Goal: Task Accomplishment & Management: Complete application form

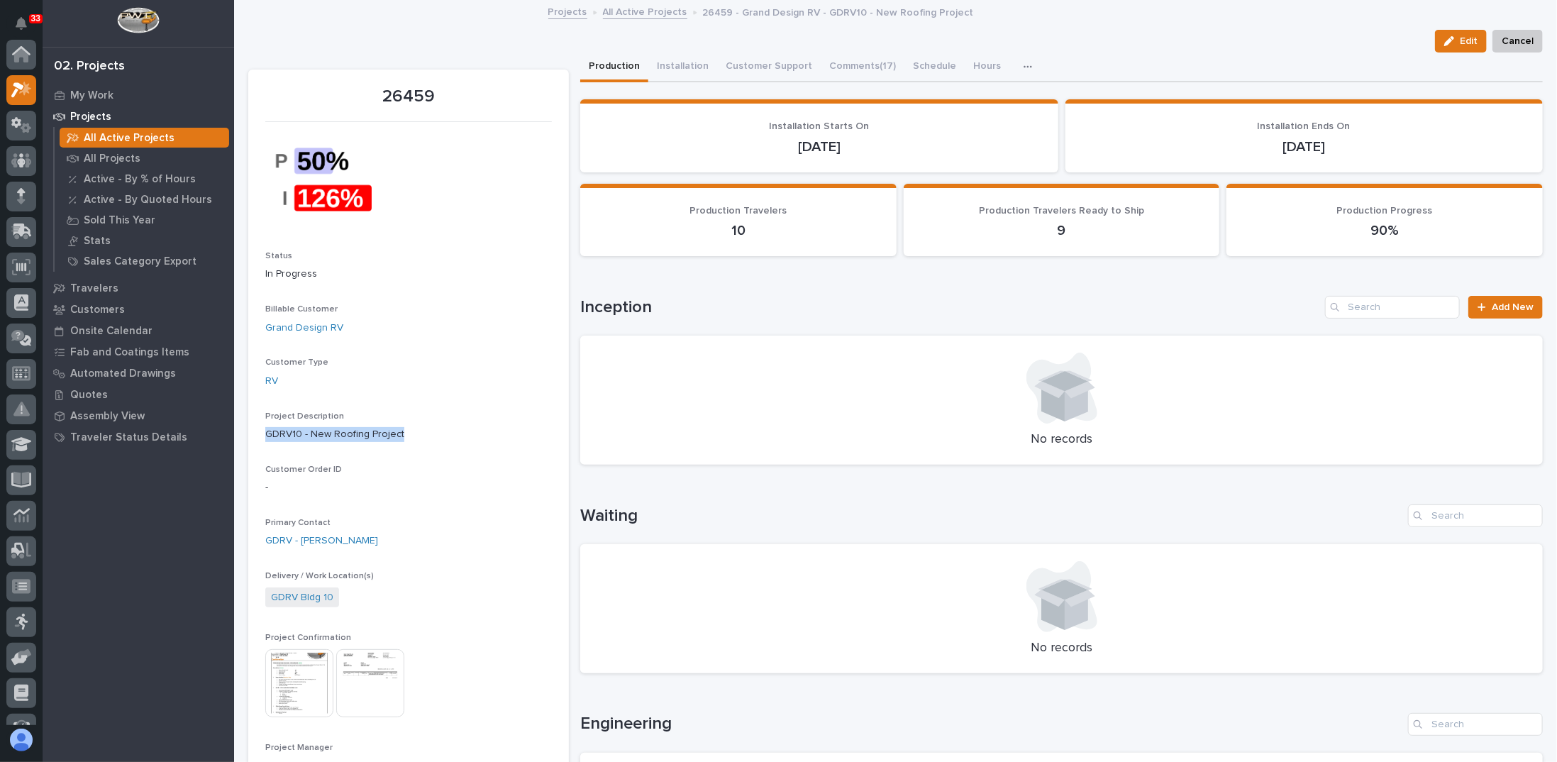
scroll to position [35, 0]
click at [114, 155] on p "All Projects" at bounding box center [112, 159] width 57 height 13
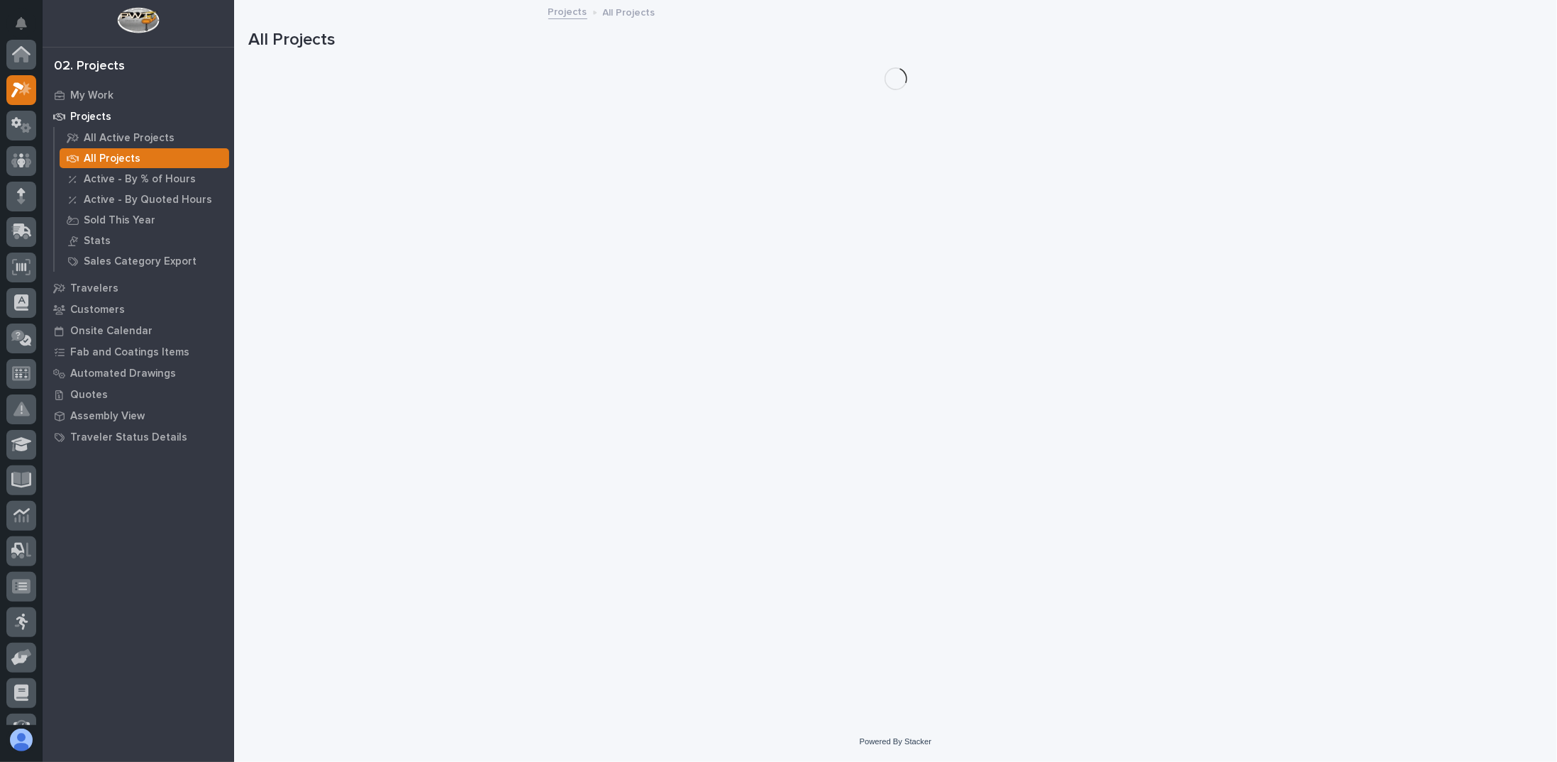
scroll to position [35, 0]
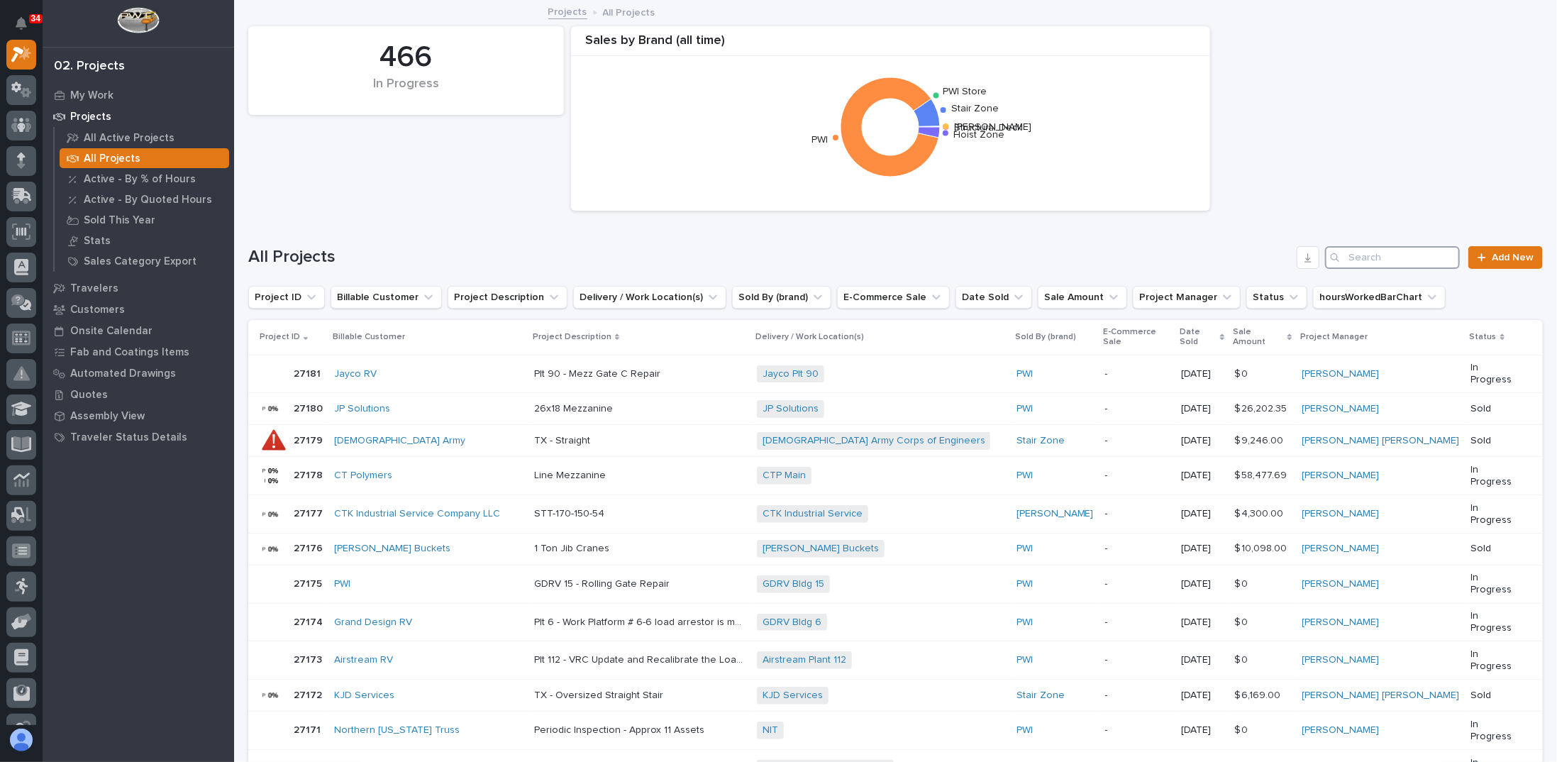
click at [1373, 257] on input "Search" at bounding box center [1392, 257] width 135 height 23
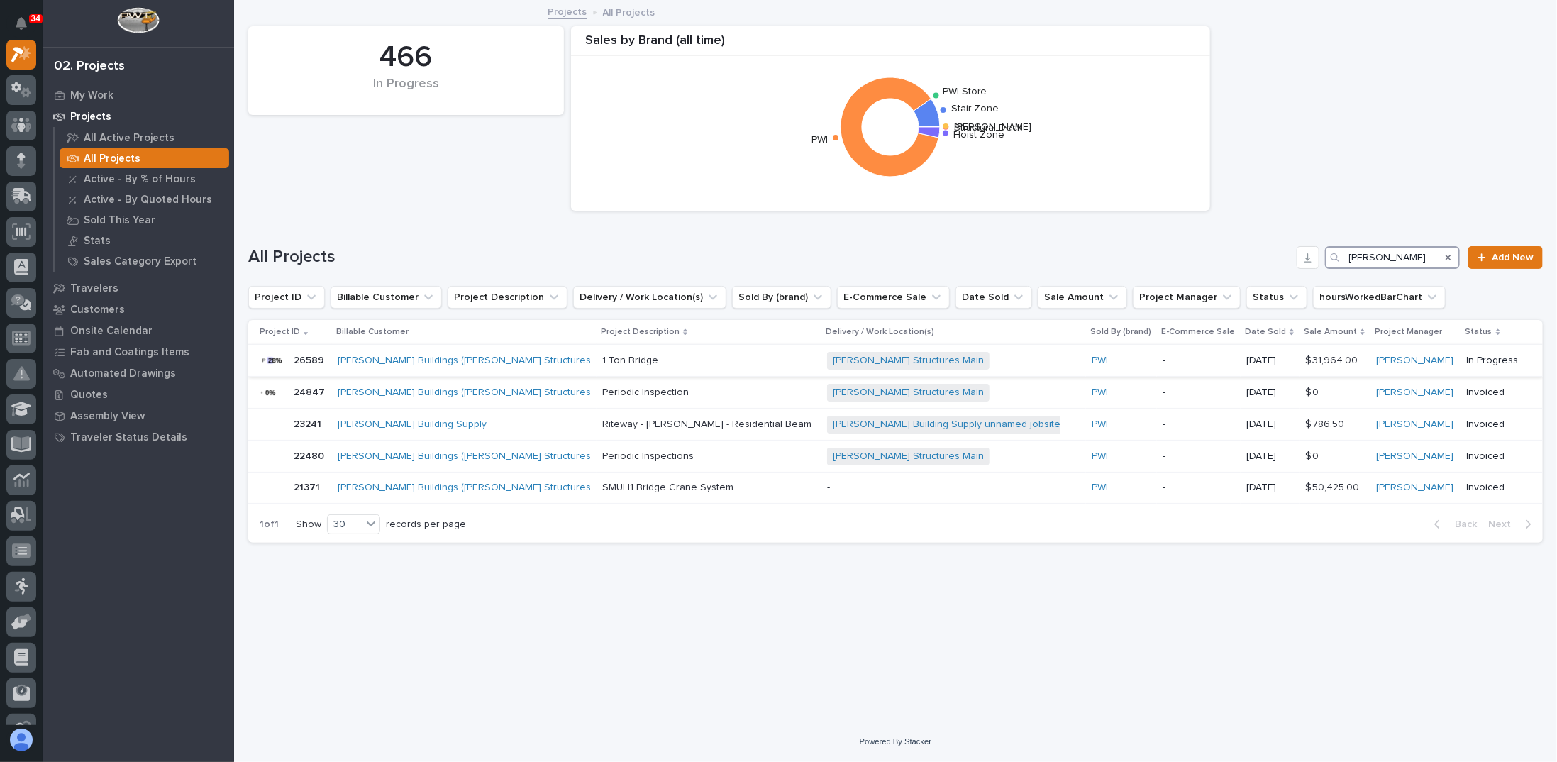
type input "[PERSON_NAME]"
click at [602, 366] on div "1 Ton Bridge 1 [GEOGRAPHIC_DATA]" at bounding box center [709, 360] width 214 height 23
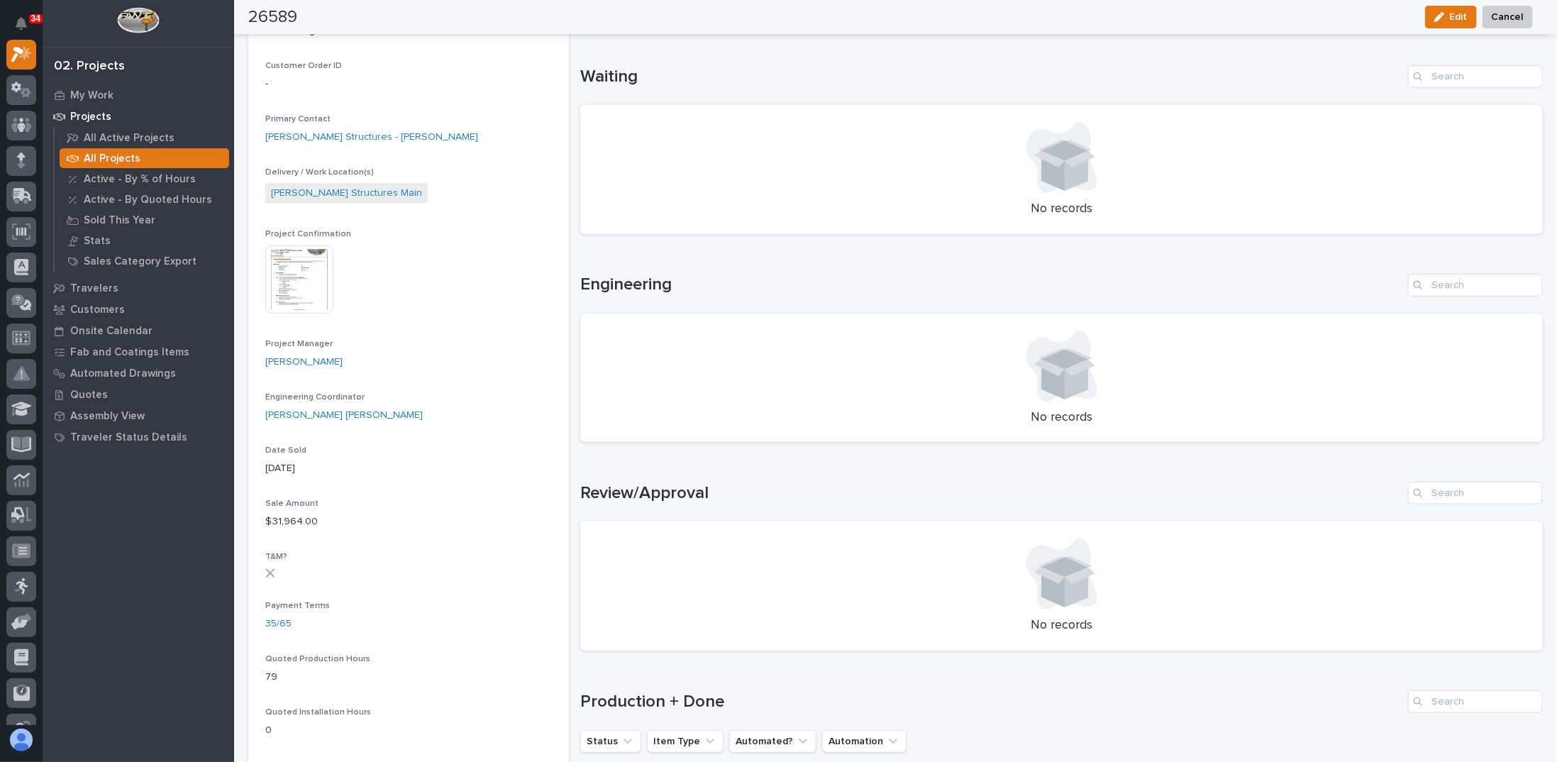
scroll to position [709, 0]
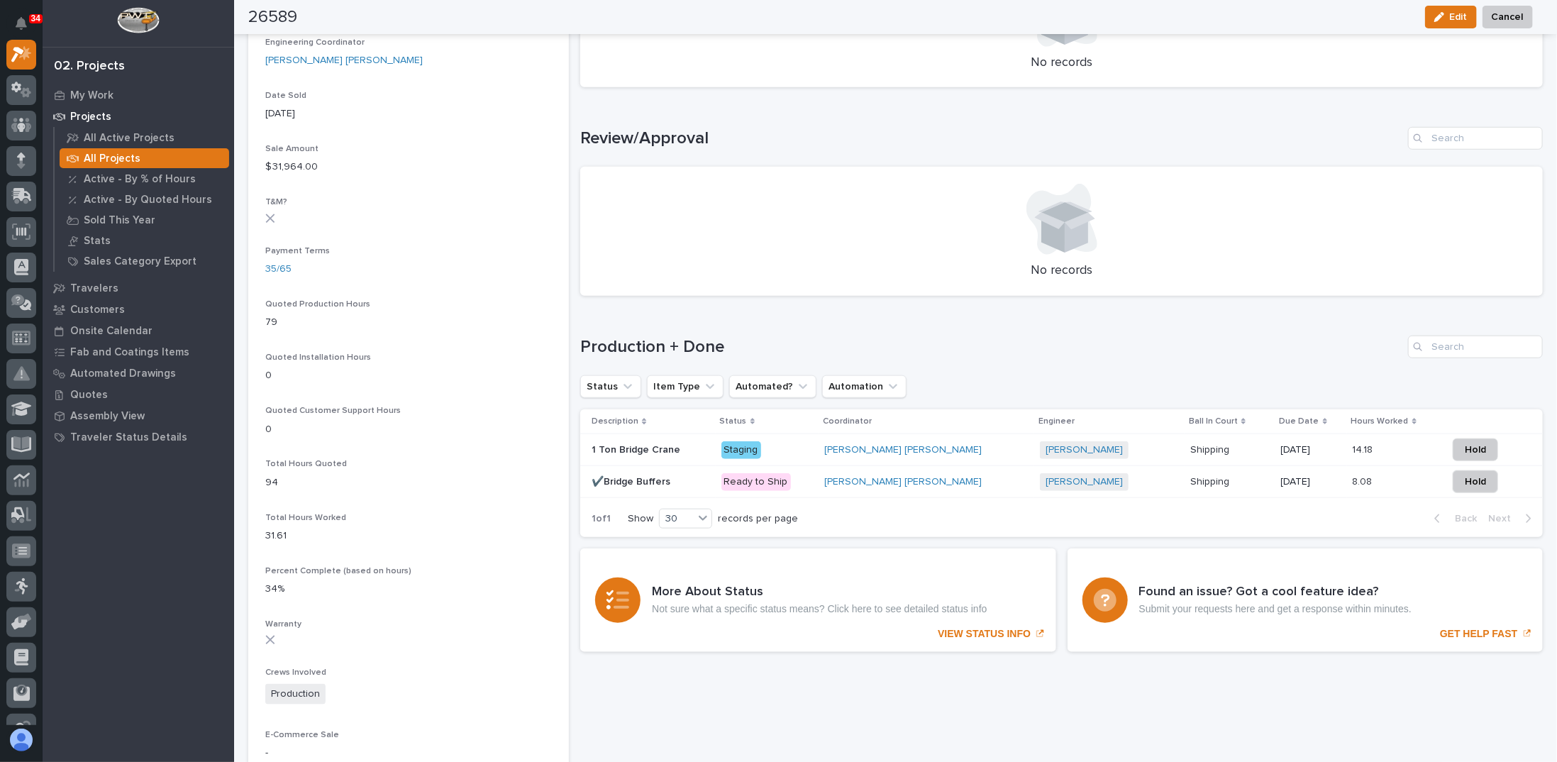
click at [685, 444] on p at bounding box center [651, 450] width 118 height 12
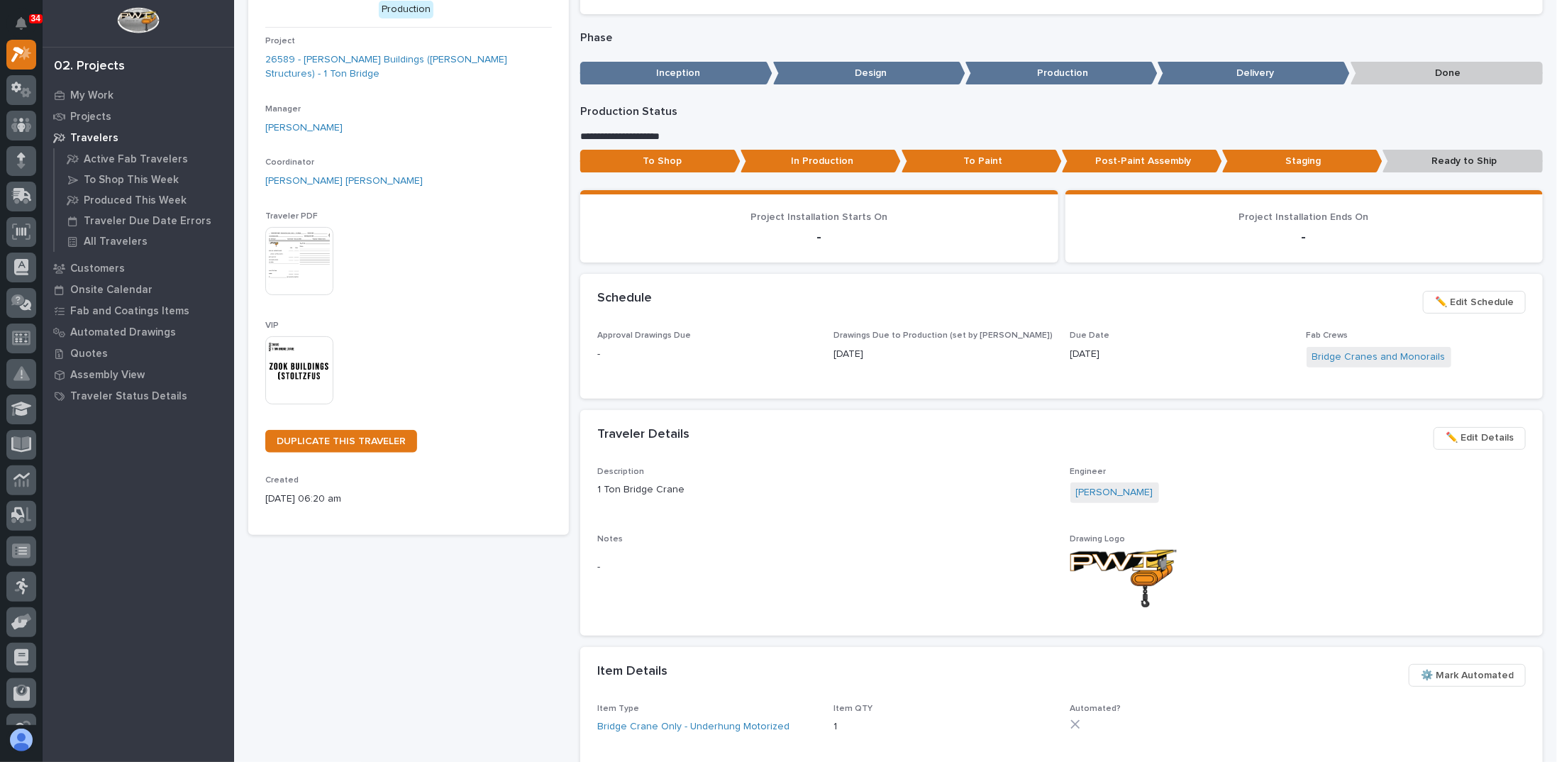
scroll to position [284, 0]
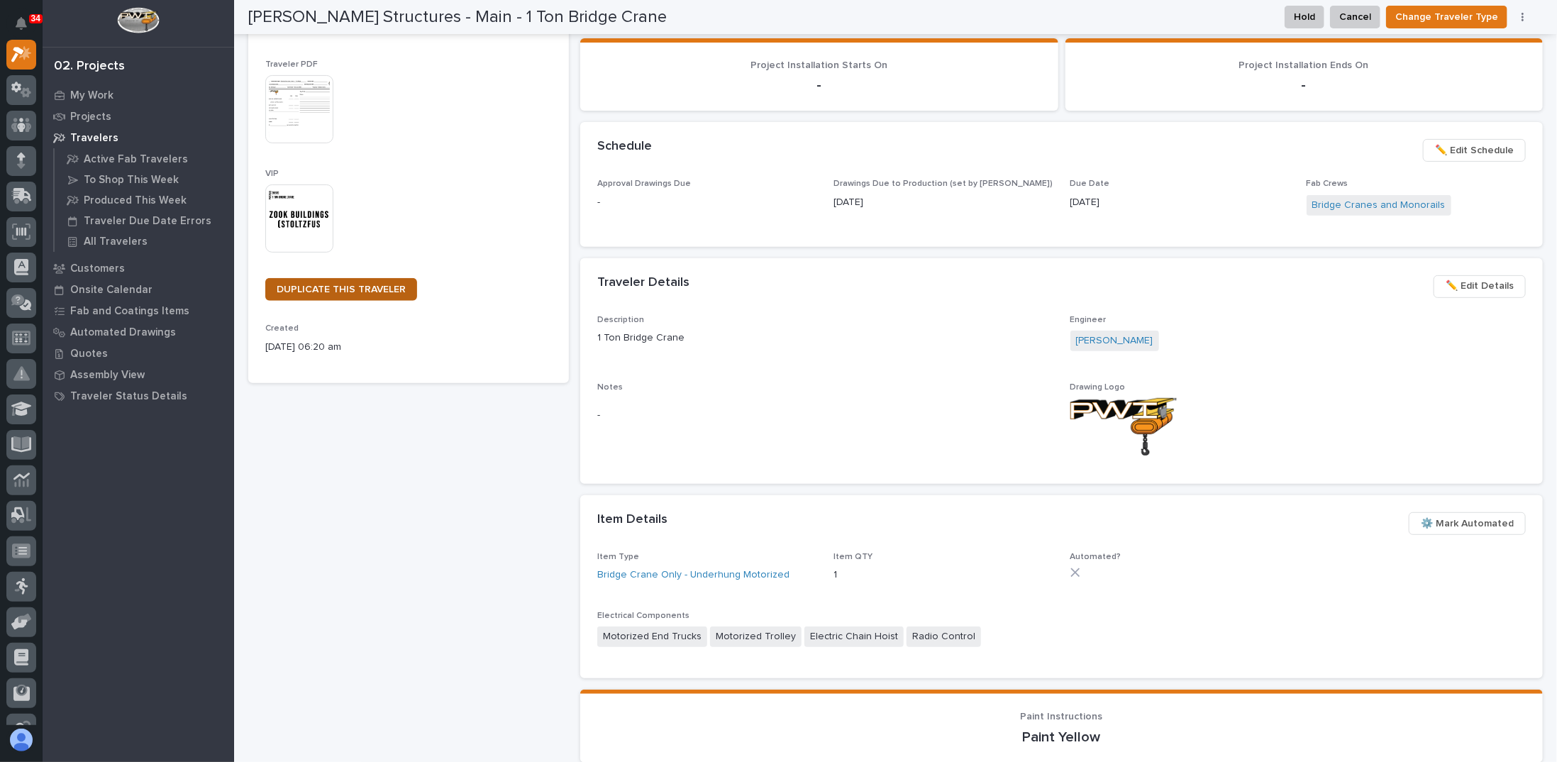
click at [378, 284] on span "DUPLICATE THIS TRAVELER" at bounding box center [341, 289] width 129 height 10
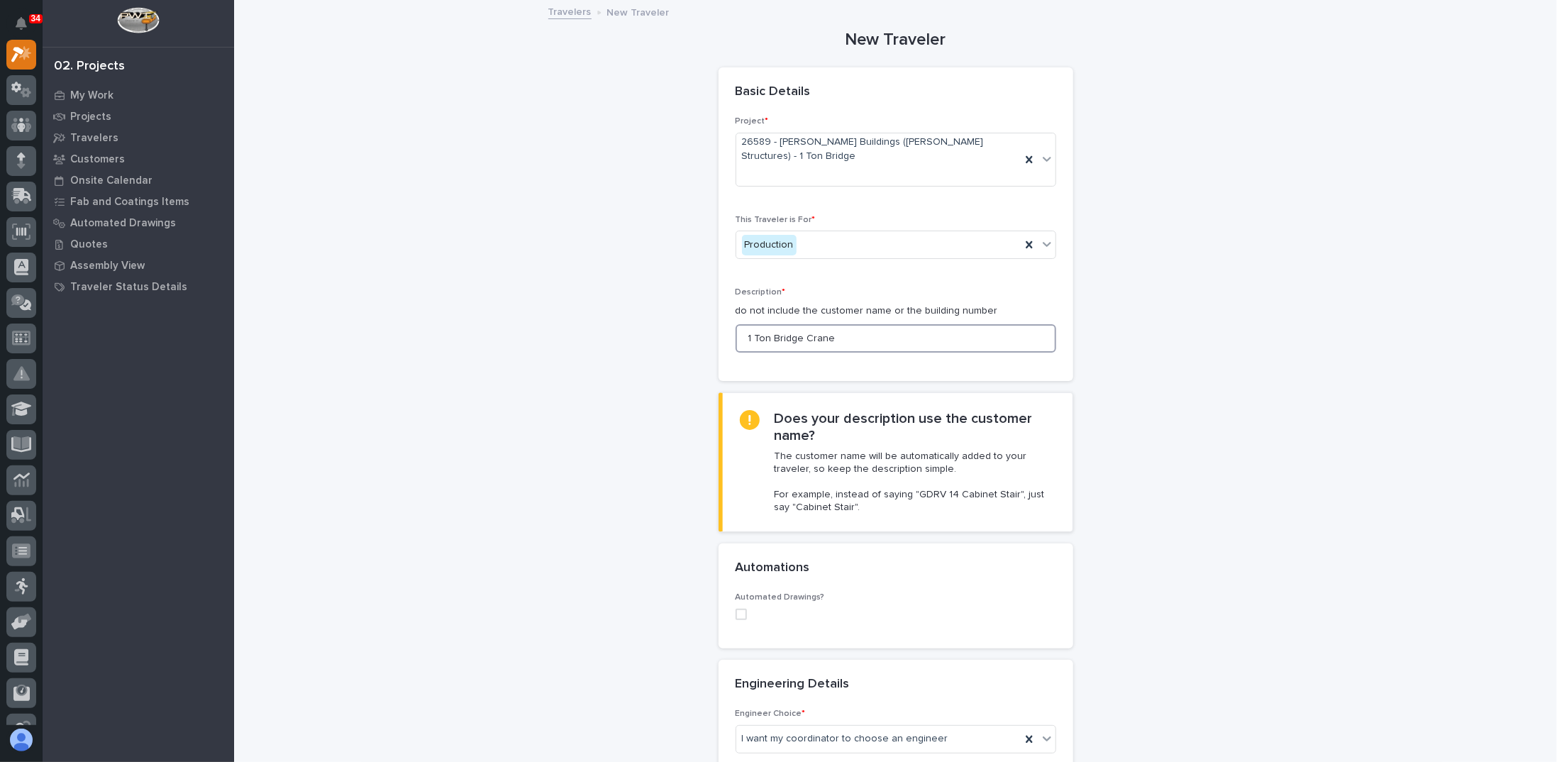
click at [863, 324] on input "1 Ton Bridge Crane" at bounding box center [896, 338] width 321 height 28
drag, startPoint x: 870, startPoint y: 309, endPoint x: 424, endPoint y: 277, distance: 447.3
type input "C"
type input "Split End Truck End Plates"
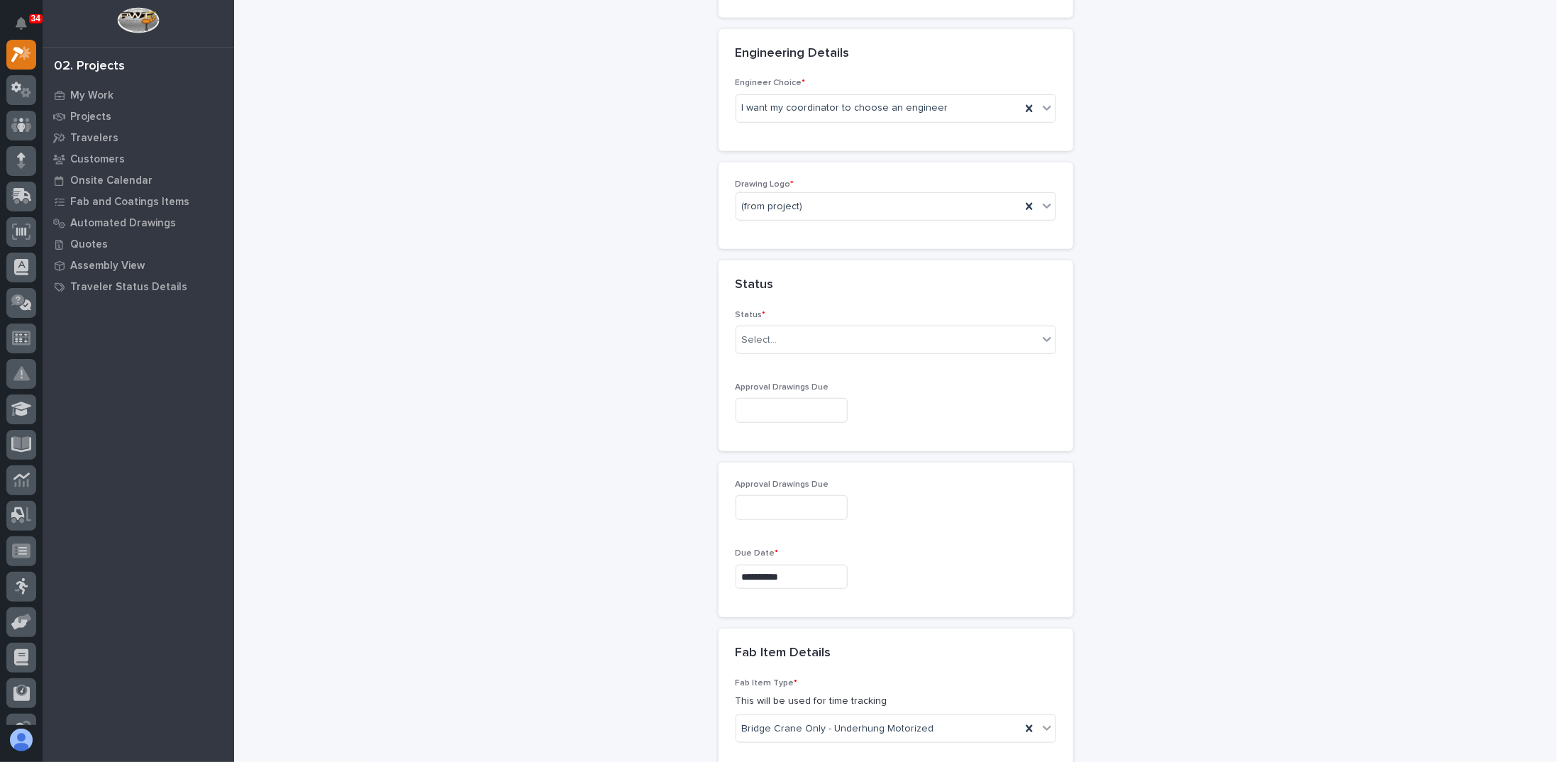
scroll to position [638, 0]
click at [777, 321] on div "Select..." at bounding box center [886, 332] width 301 height 23
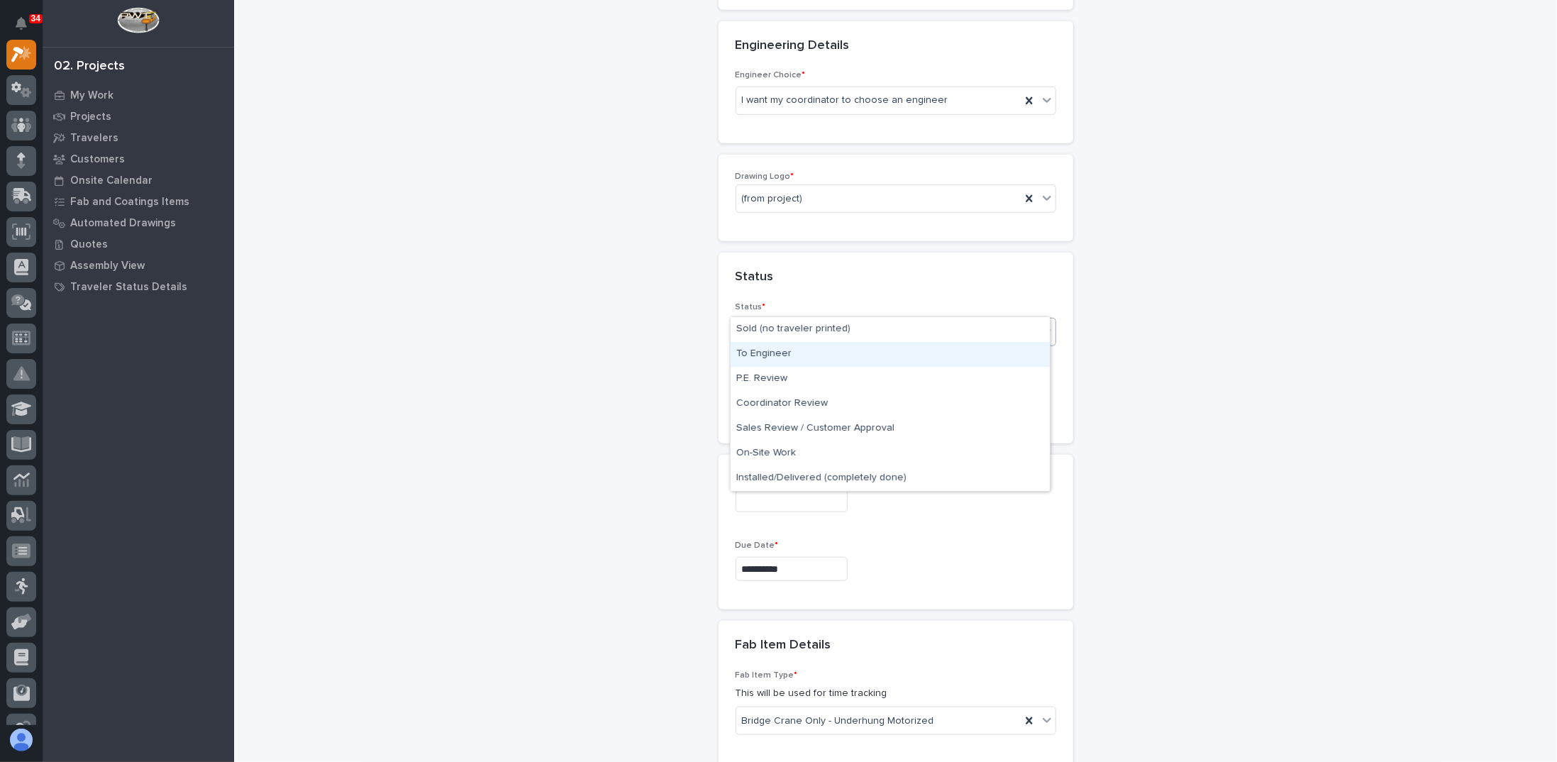
click at [775, 360] on div "To Engineer" at bounding box center [890, 354] width 319 height 25
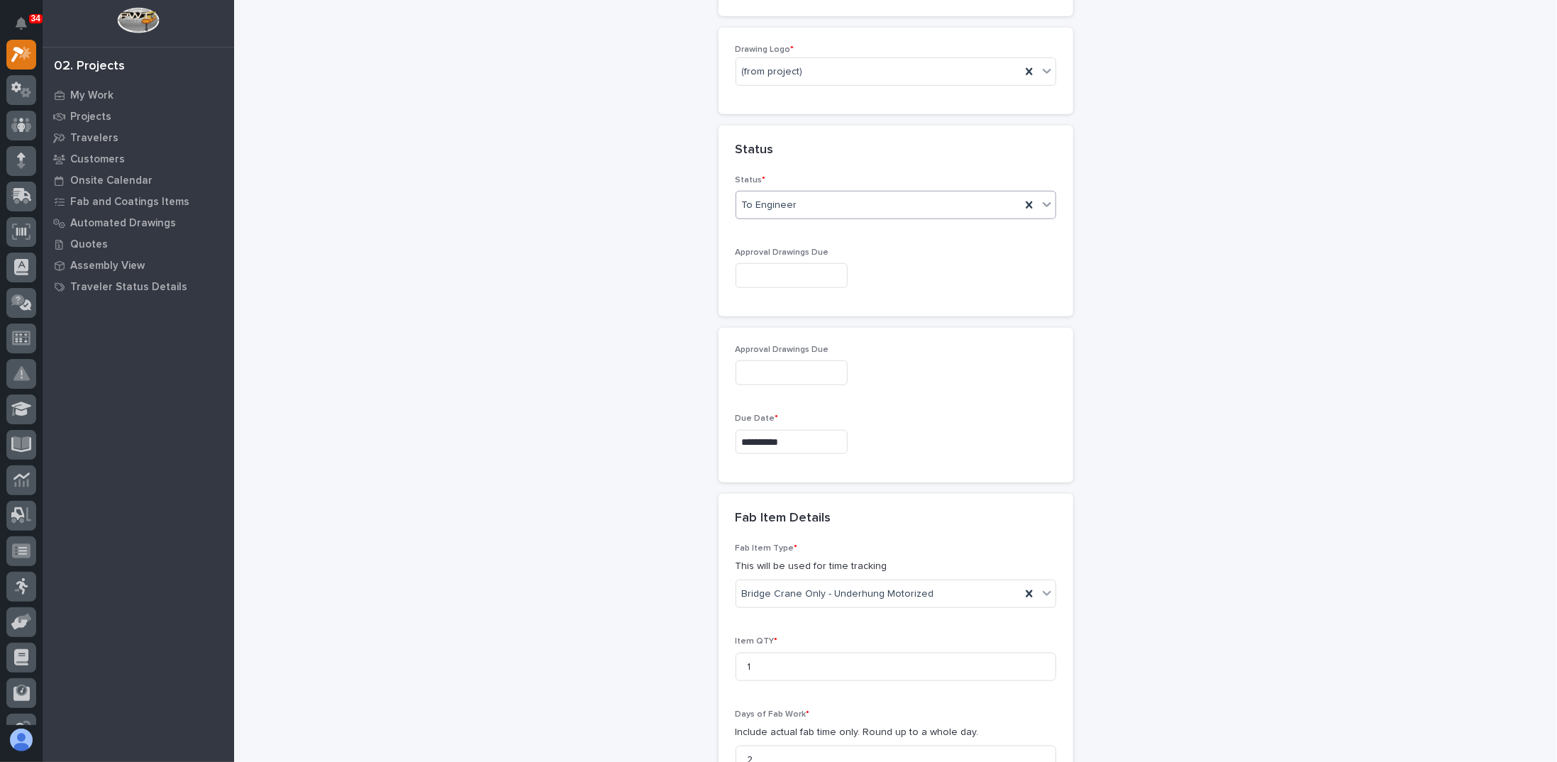
scroll to position [780, 0]
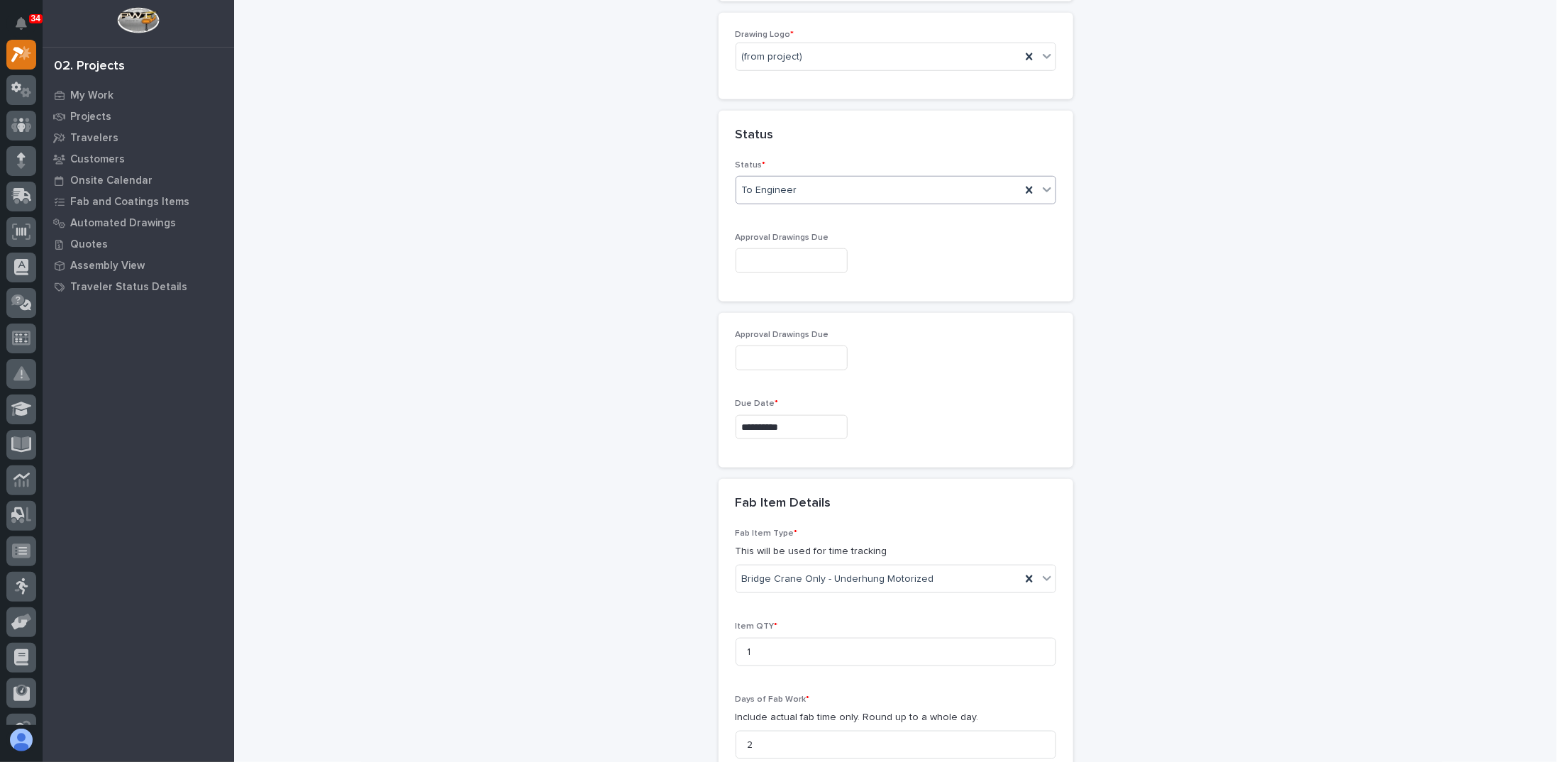
click at [758, 248] on input "text" at bounding box center [792, 260] width 112 height 25
click at [773, 352] on div "10" at bounding box center [776, 351] width 19 height 19
type input "**********"
drag, startPoint x: 789, startPoint y: 334, endPoint x: 694, endPoint y: 353, distance: 97.0
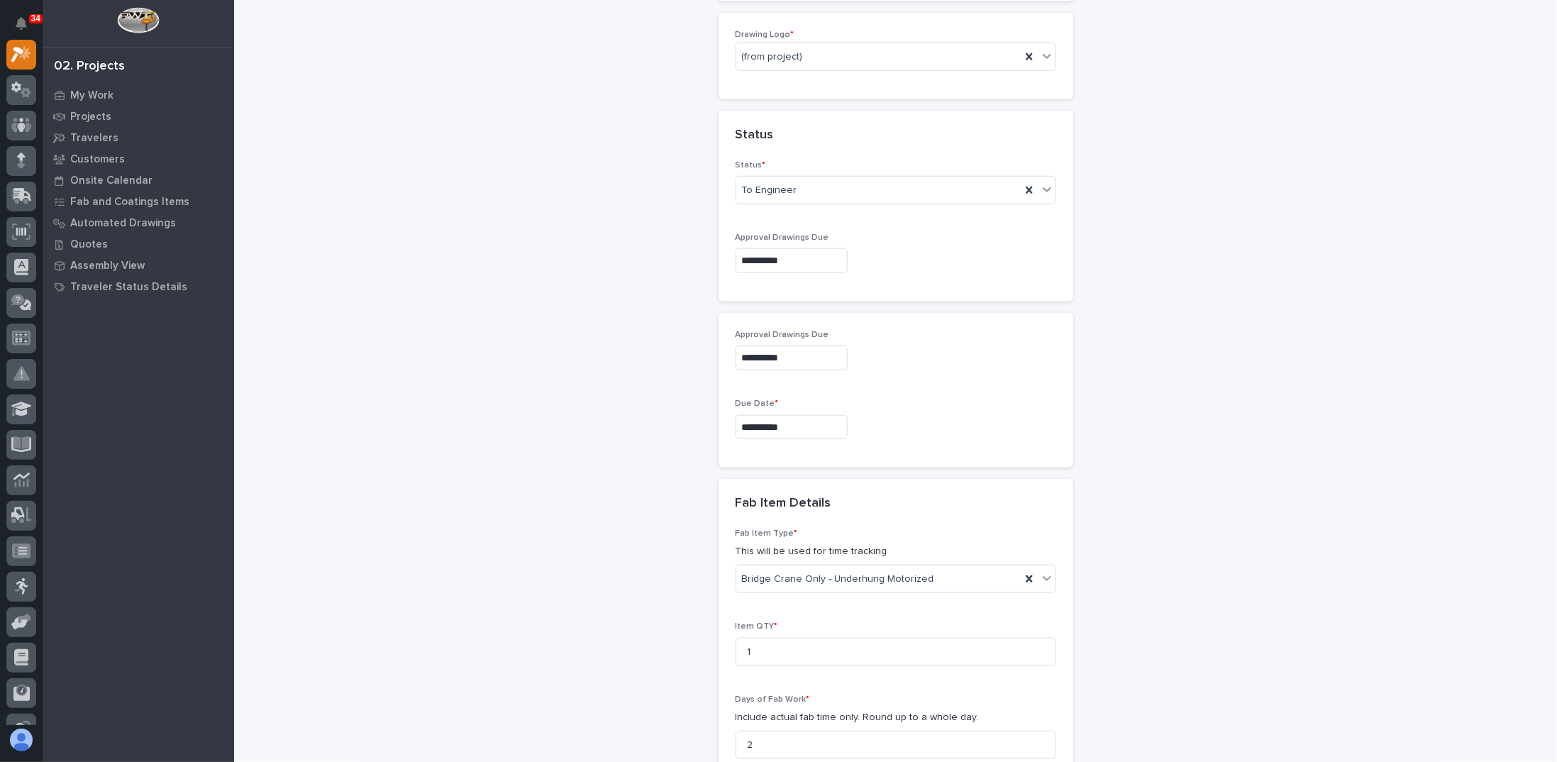
click at [783, 345] on input "**********" at bounding box center [792, 357] width 112 height 25
drag, startPoint x: 643, startPoint y: 367, endPoint x: 645, endPoint y: 377, distance: 10.2
click at [643, 367] on div "New Traveler Loading... Saving… Loading... Saving… Basic Details Project * 2658…" at bounding box center [895, 289] width 1295 height 2136
click at [781, 416] on div "**********" at bounding box center [896, 425] width 321 height 52
drag, startPoint x: 621, startPoint y: 411, endPoint x: 628, endPoint y: 431, distance: 20.9
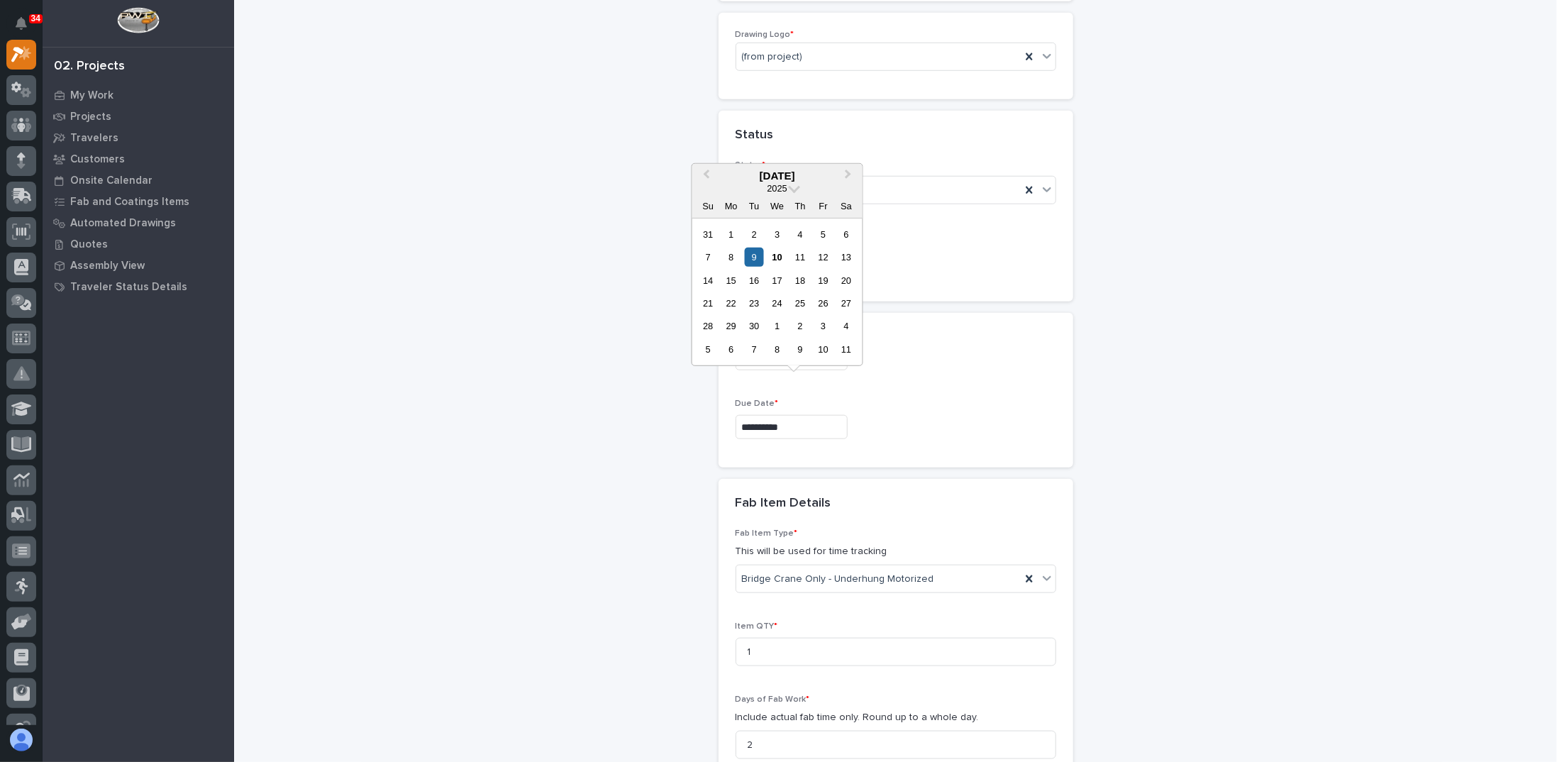
click at [624, 411] on div "New Traveler Loading... Saving… Loading... Saving… Basic Details Project * 2658…" at bounding box center [895, 289] width 1295 height 2136
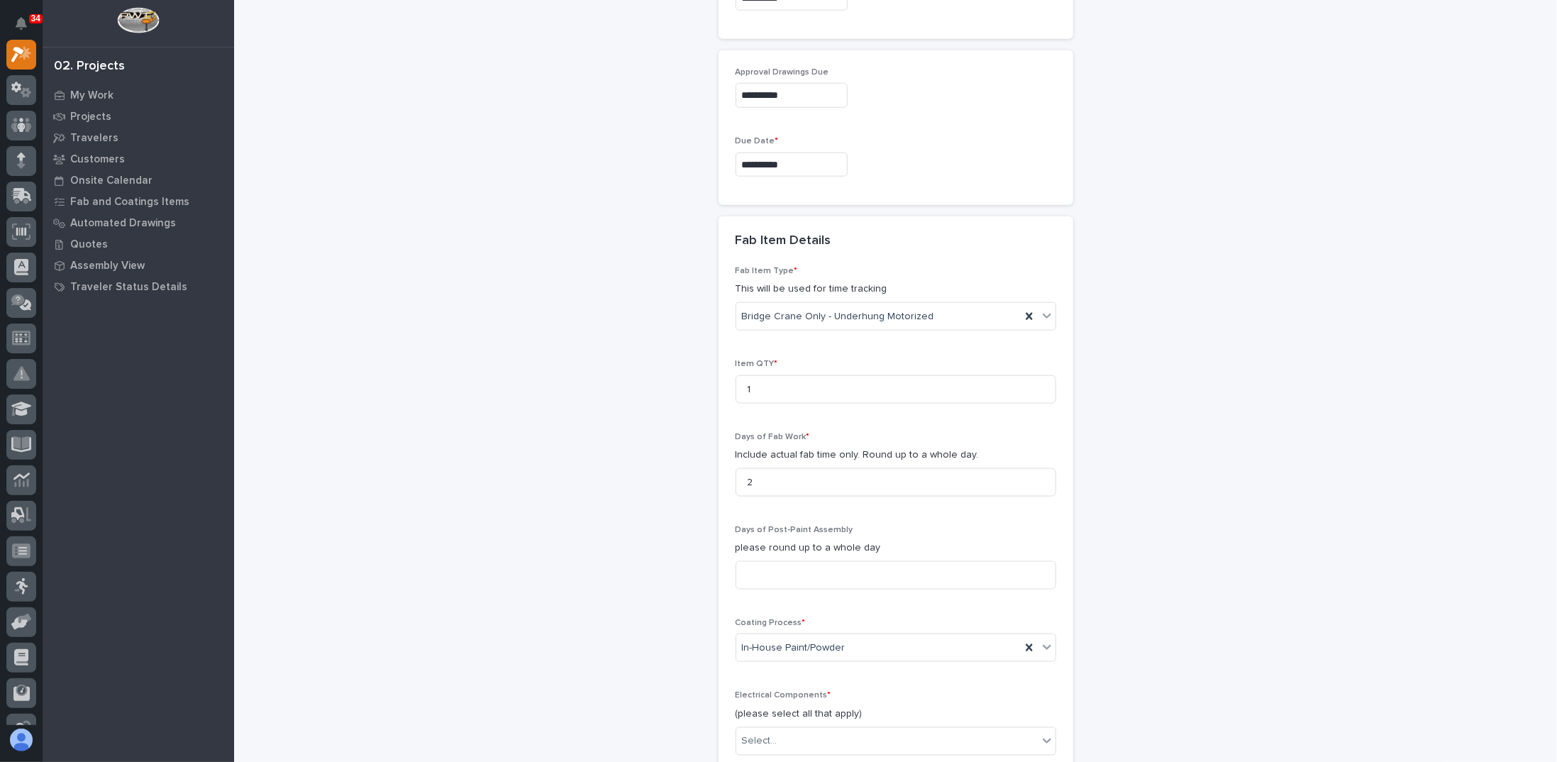
scroll to position [1064, 0]
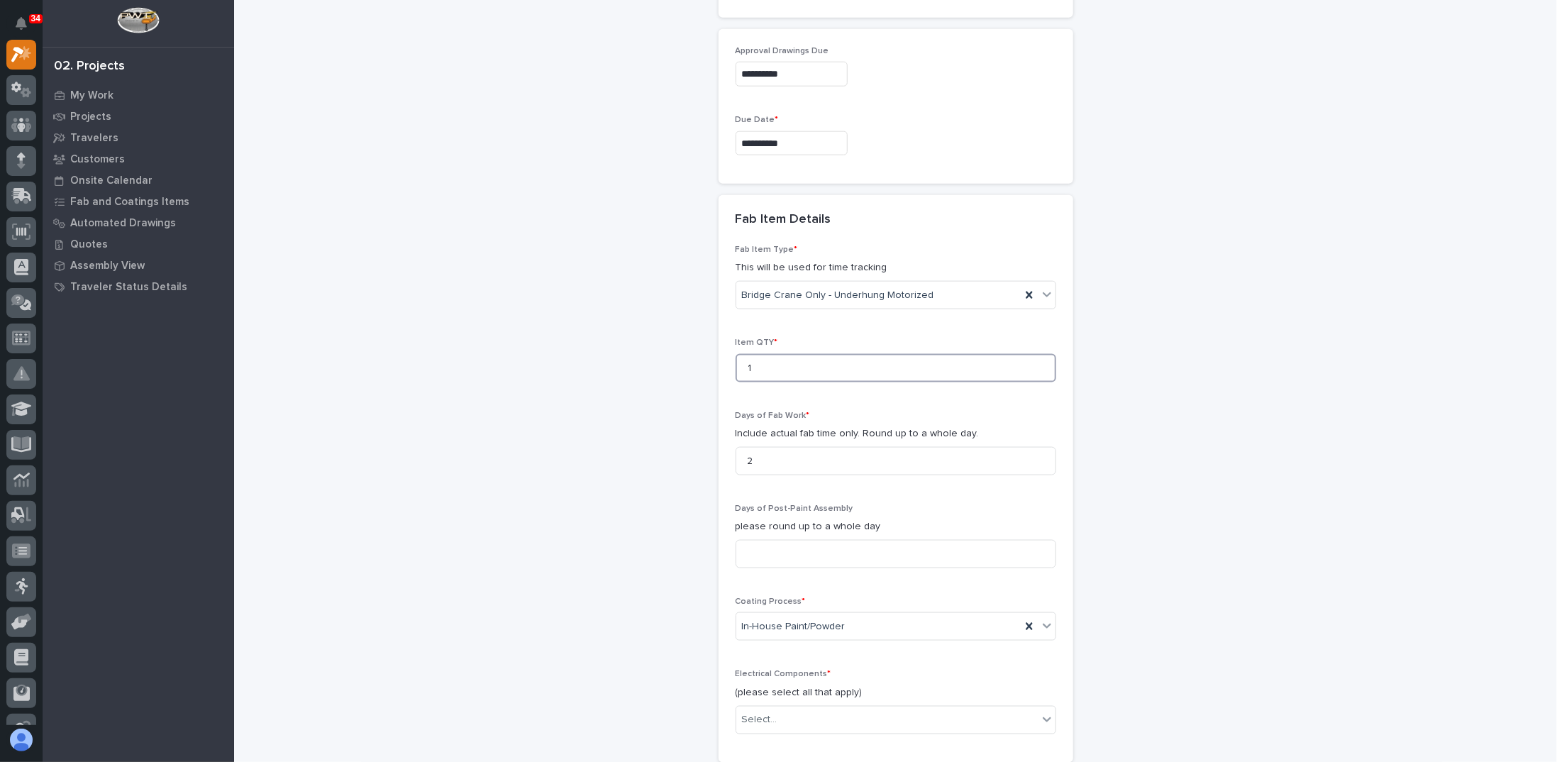
click at [781, 354] on input "1" at bounding box center [896, 368] width 321 height 28
type input "8"
click at [671, 408] on div "New Traveler Loading... Saving… Loading... Saving… Basic Details Project * 2658…" at bounding box center [895, 5] width 1295 height 2136
click at [777, 447] on input "2" at bounding box center [896, 461] width 321 height 28
type input "1"
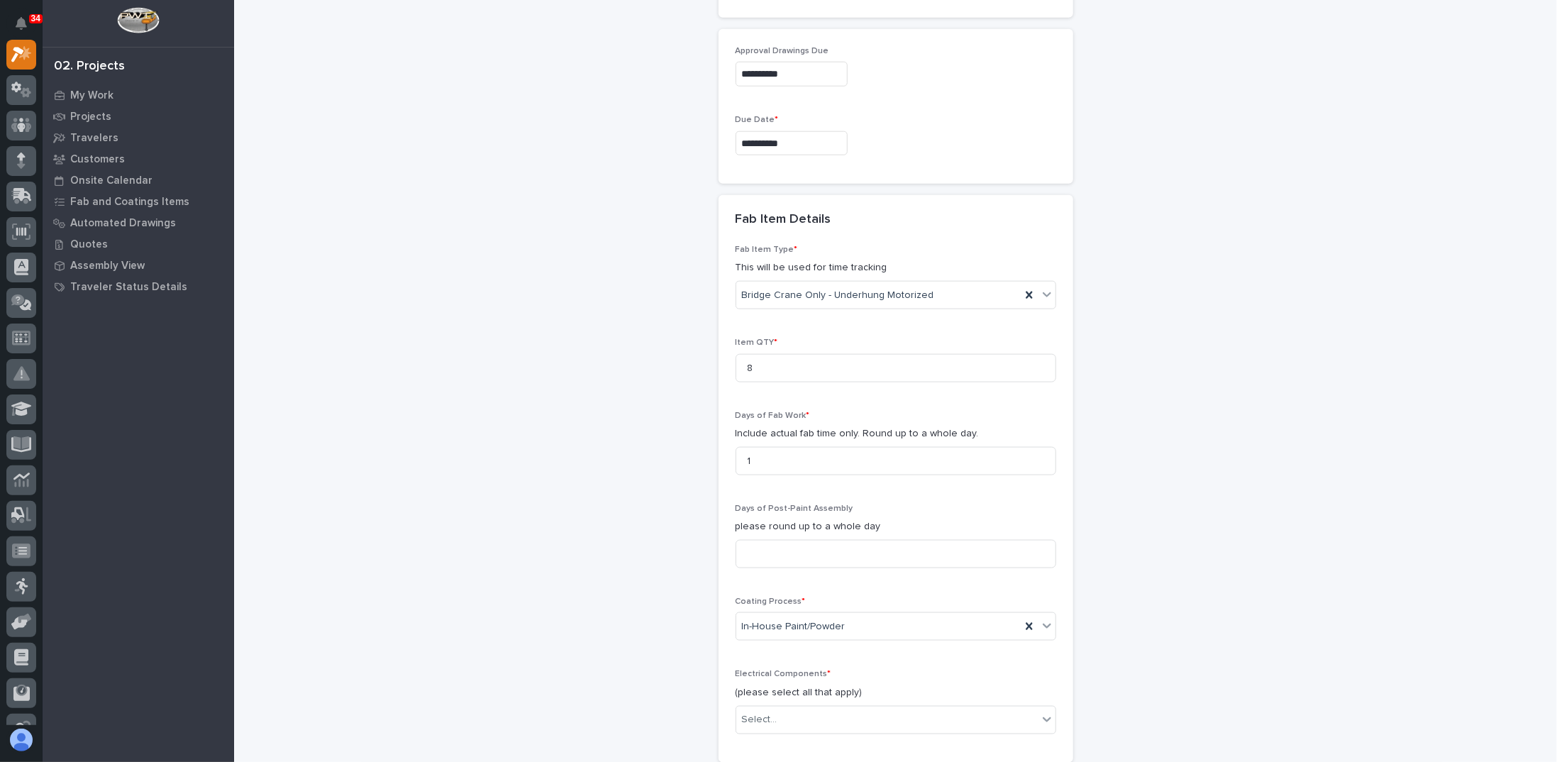
click at [448, 453] on div "New Traveler Loading... Saving… Loading... Saving… Basic Details Project * 2658…" at bounding box center [895, 5] width 1295 height 2136
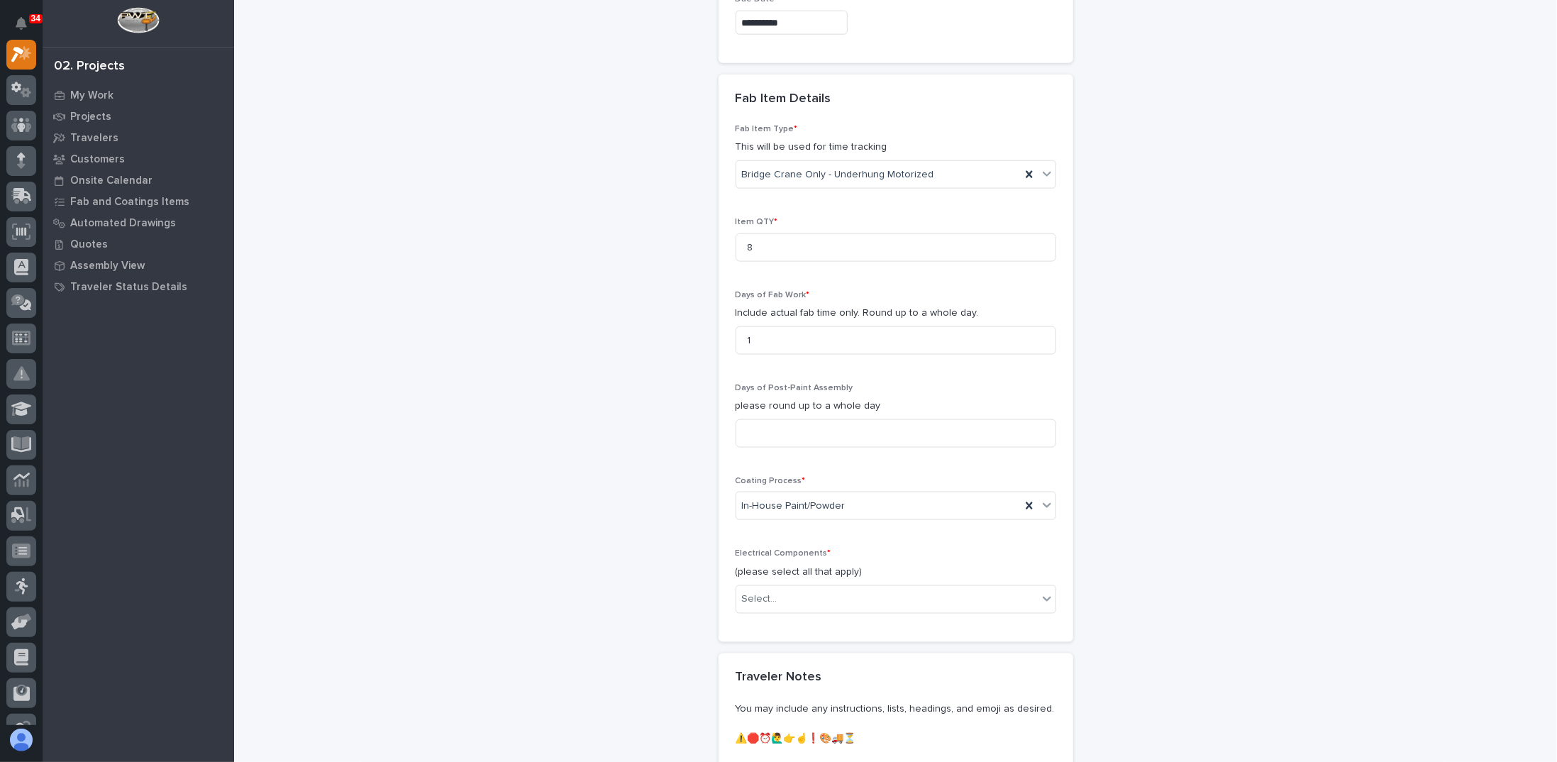
scroll to position [1277, 0]
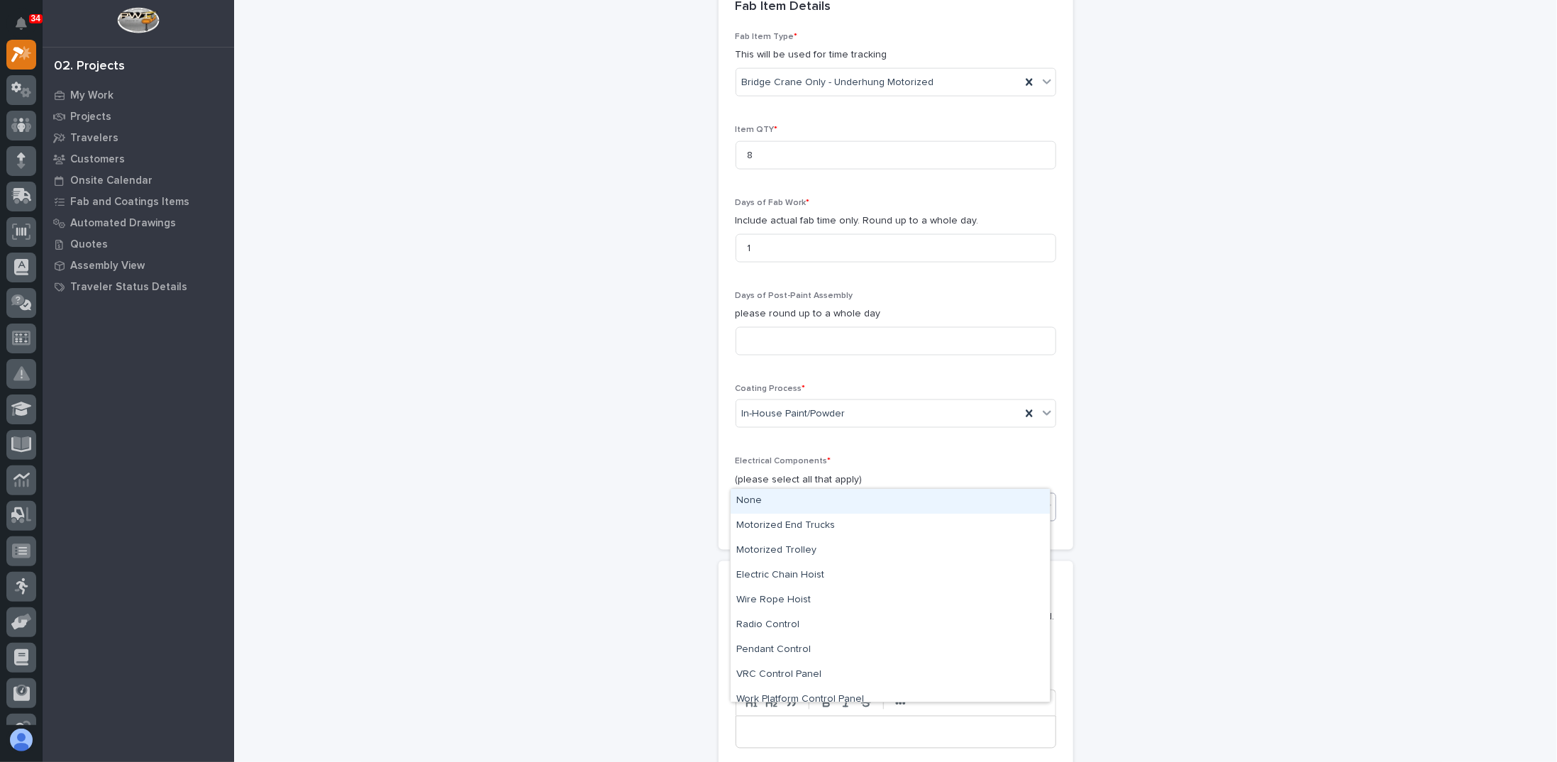
click at [786, 495] on div "Select..." at bounding box center [886, 506] width 301 height 23
click at [780, 498] on div "None" at bounding box center [890, 501] width 319 height 25
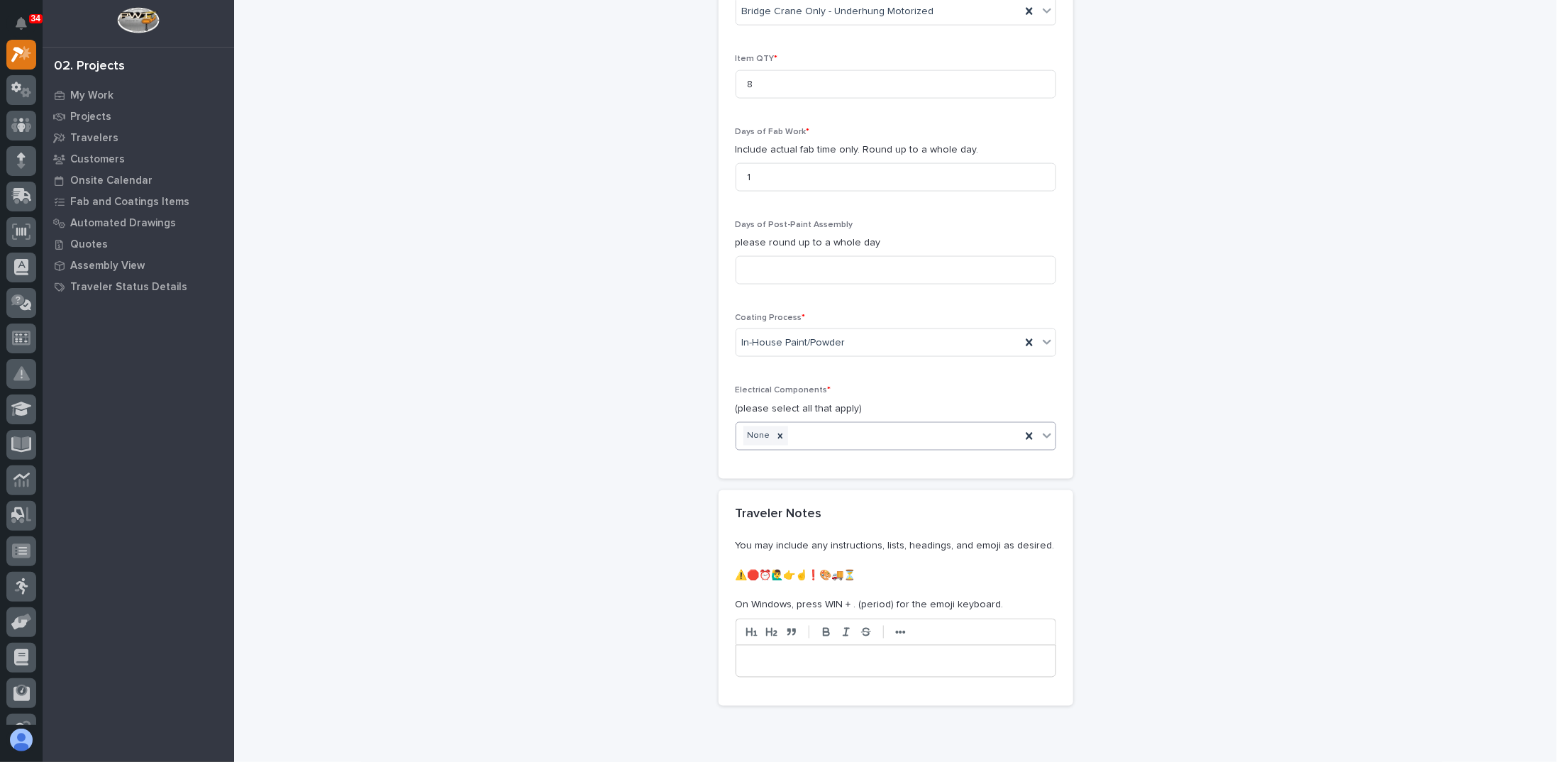
scroll to position [1452, 0]
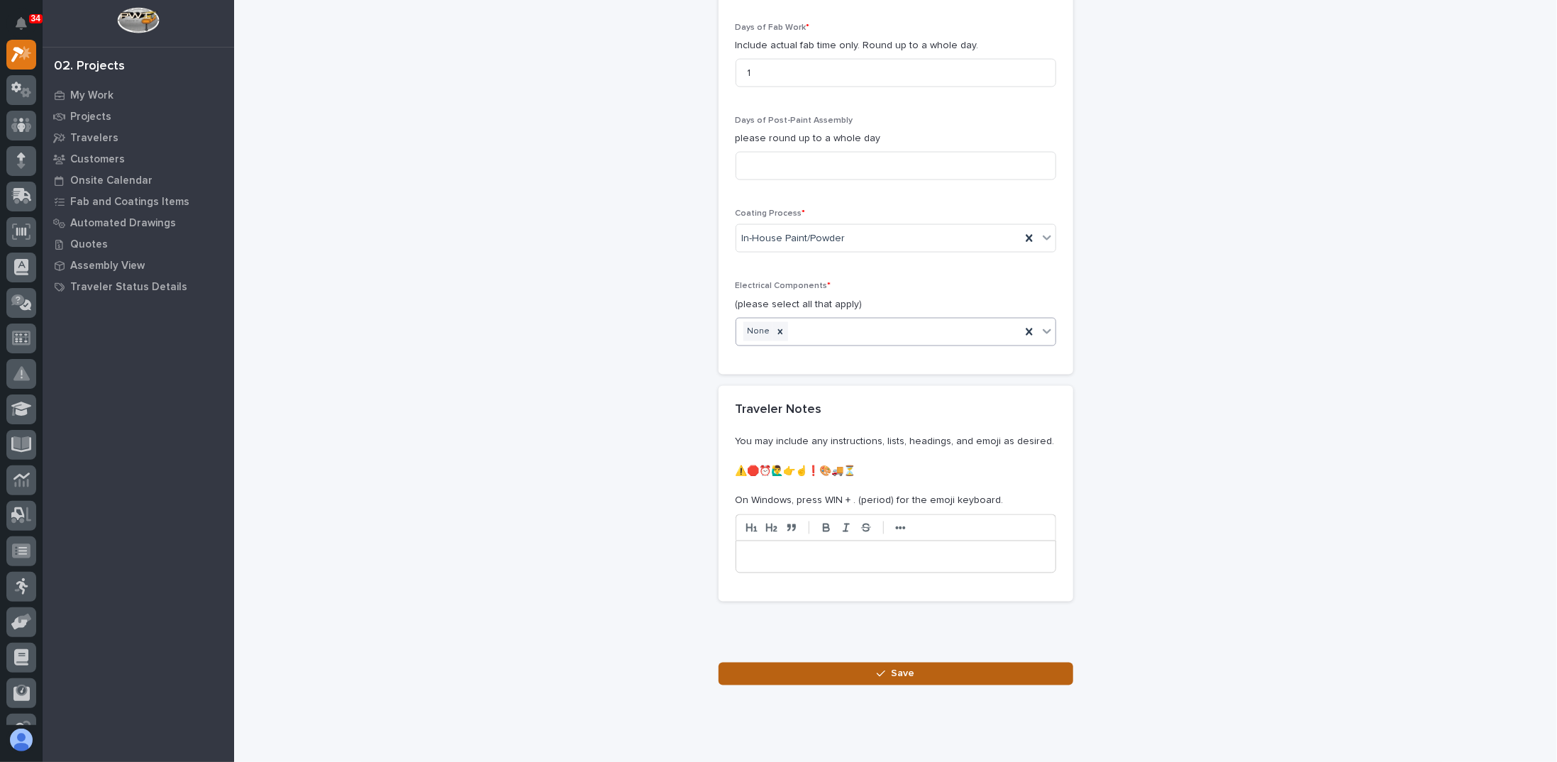
click at [853, 663] on button "Save" at bounding box center [896, 674] width 355 height 23
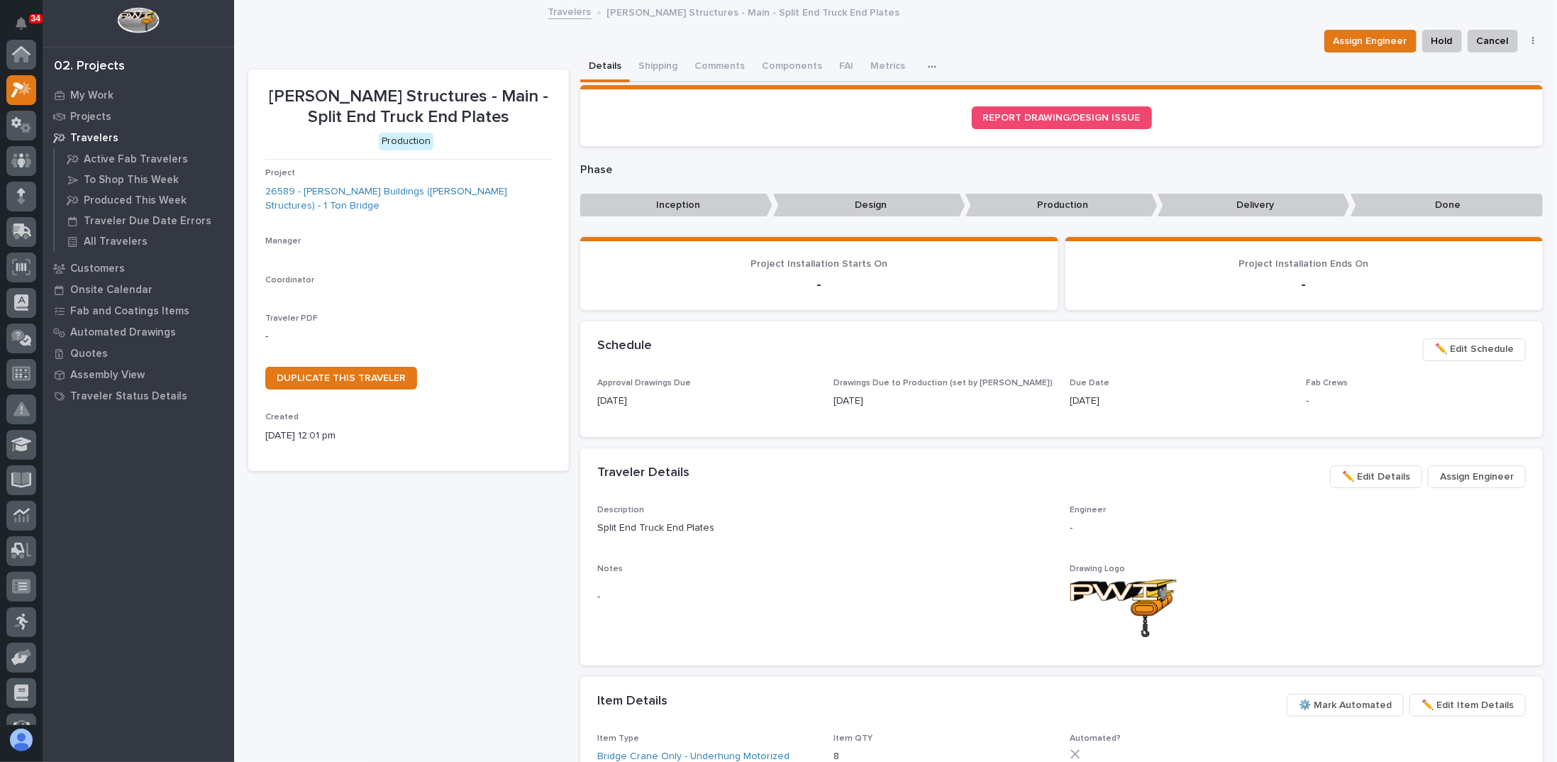
scroll to position [35, 0]
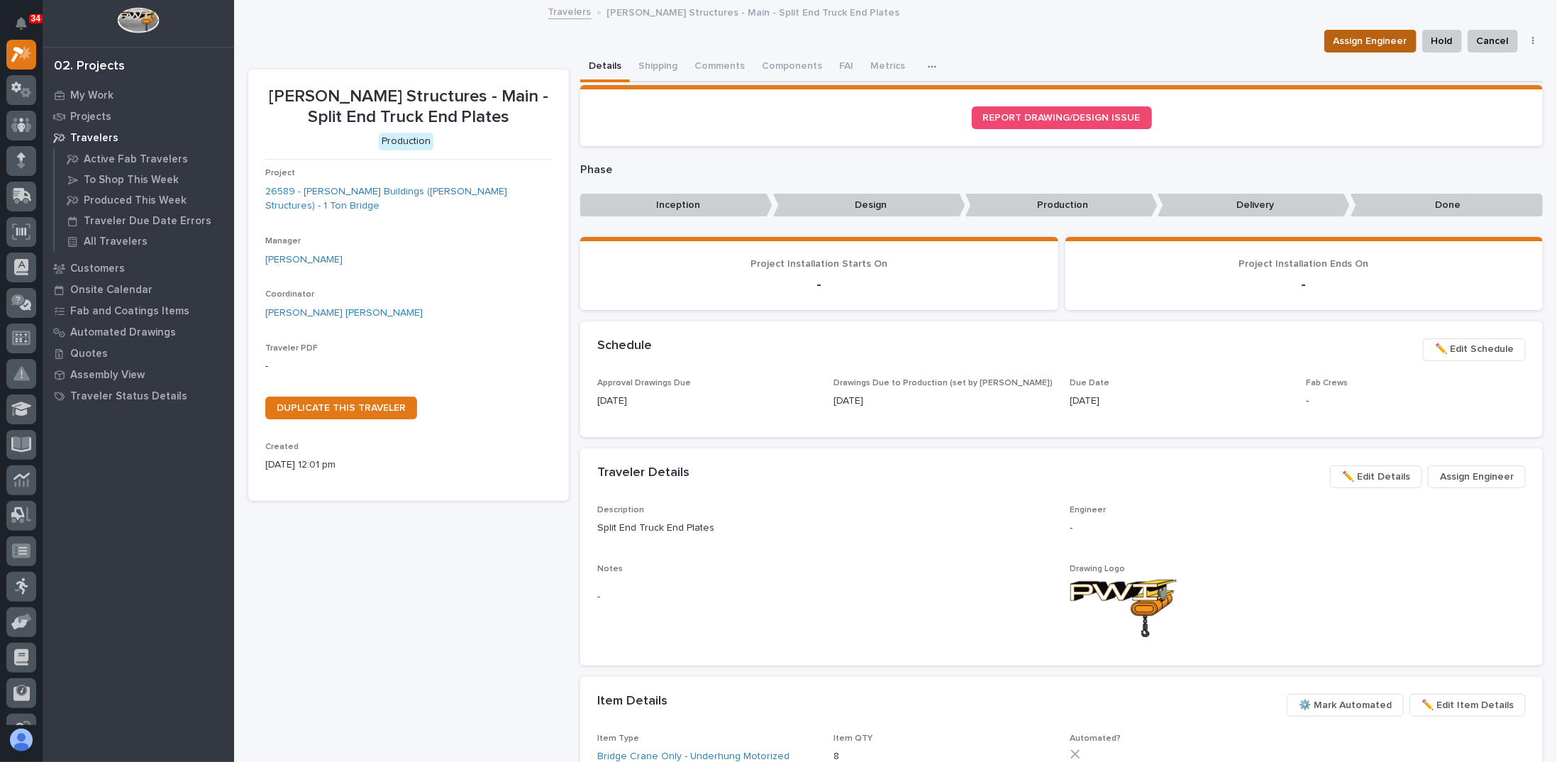
click at [1377, 40] on span "Assign Engineer" at bounding box center [1371, 41] width 74 height 17
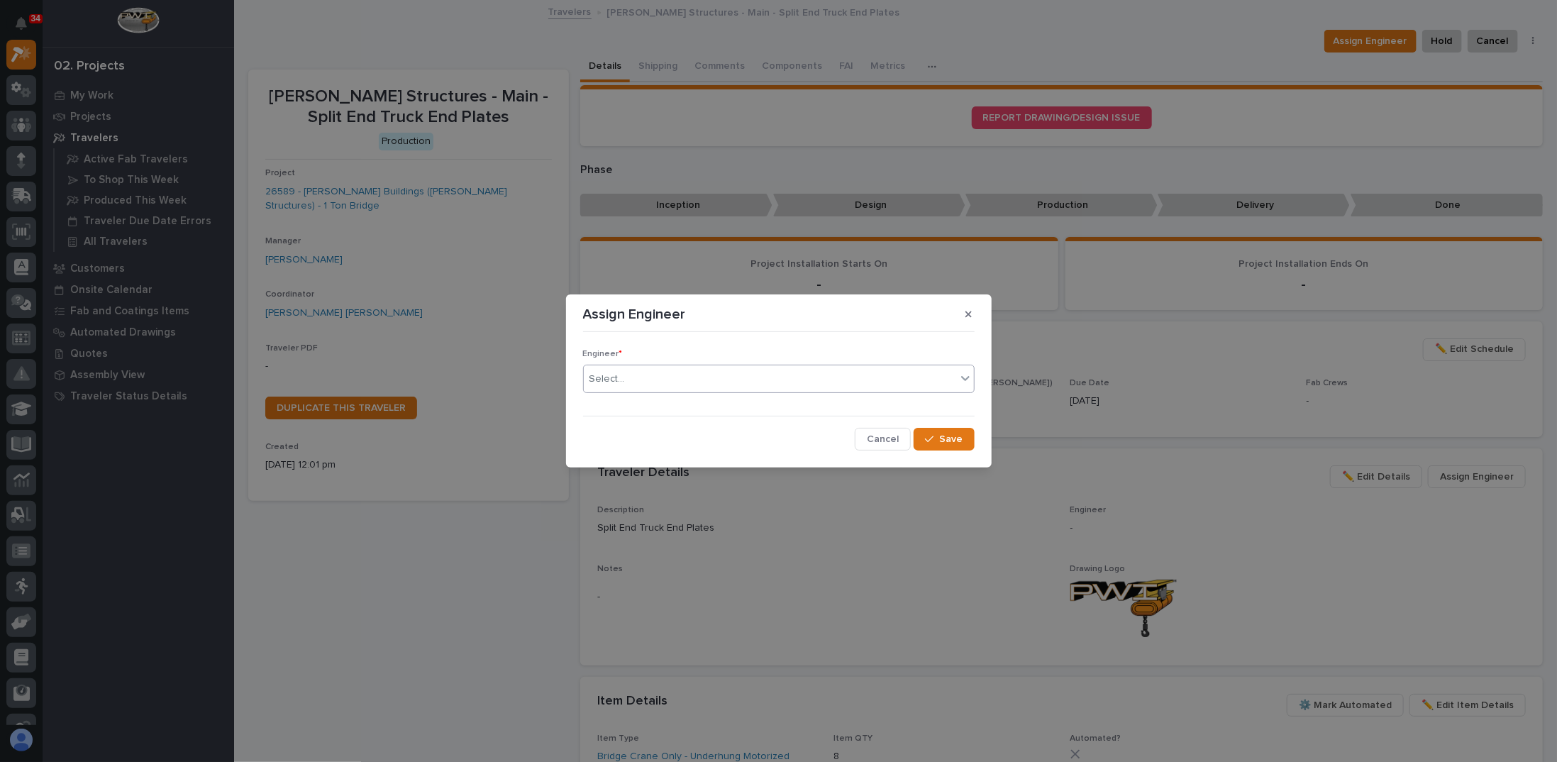
click at [691, 375] on div "Select..." at bounding box center [770, 378] width 372 height 23
type input "***"
click at [643, 394] on div "[PERSON_NAME] [PERSON_NAME]" at bounding box center [779, 406] width 390 height 25
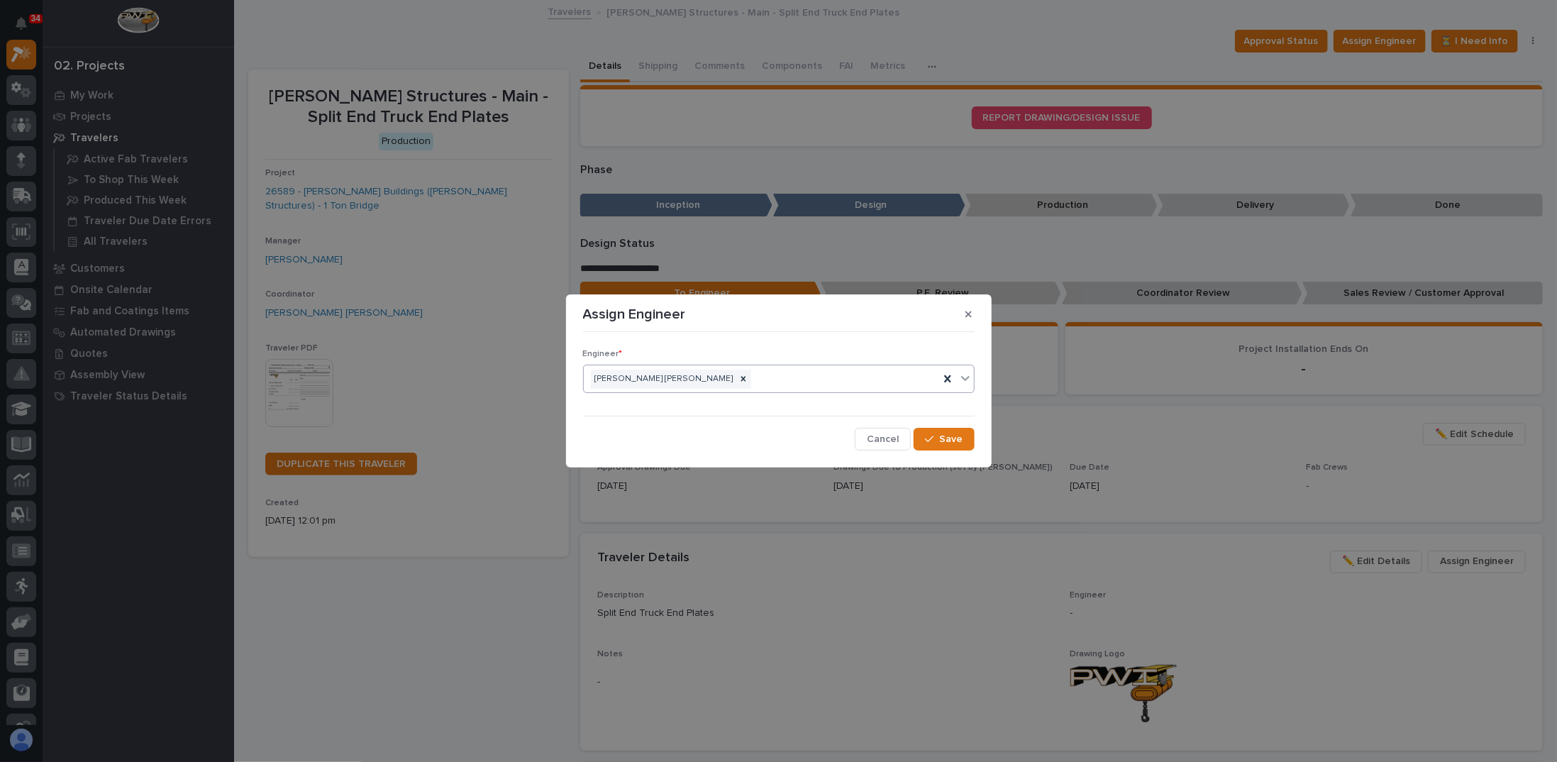
click at [985, 438] on section "Assign Engineer Engineer * option Ben Lee Miller, selected. 0 results available…" at bounding box center [779, 380] width 426 height 173
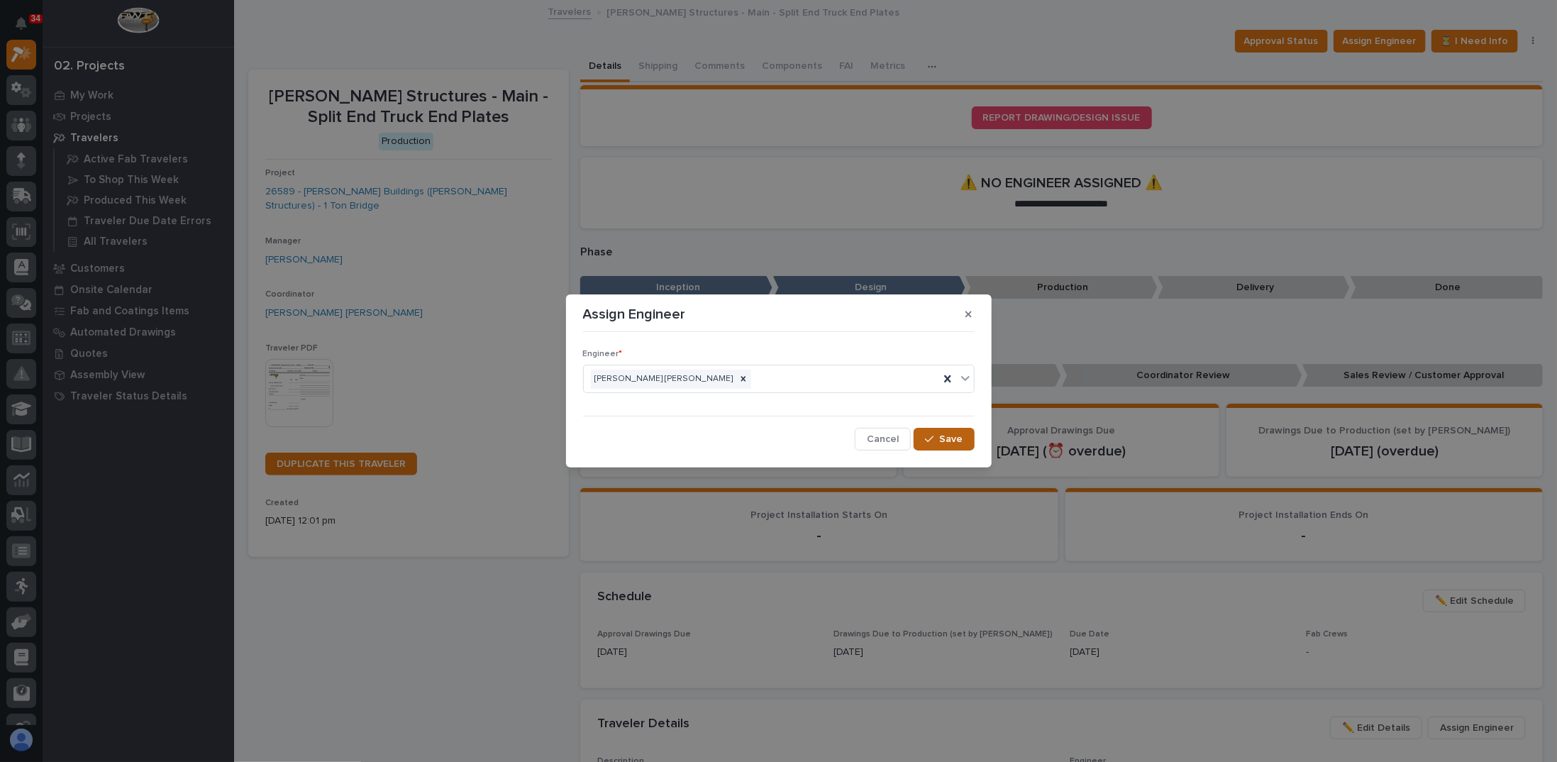
click at [945, 440] on span "Save" at bounding box center [951, 439] width 23 height 13
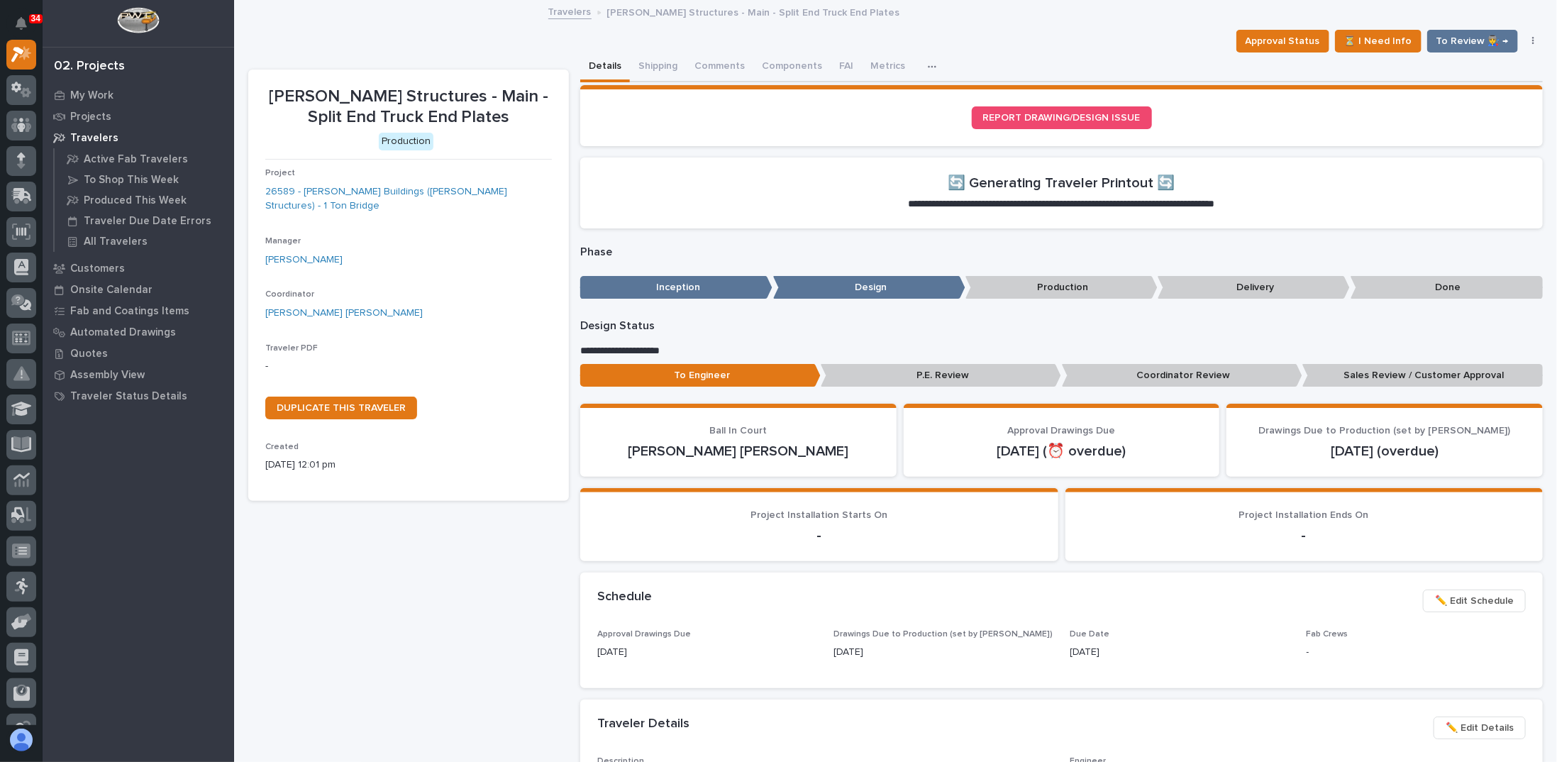
click at [736, 155] on div "Loading... Saving… REPORT DRAWING/DESIGN ISSUE" at bounding box center [1061, 121] width 963 height 72
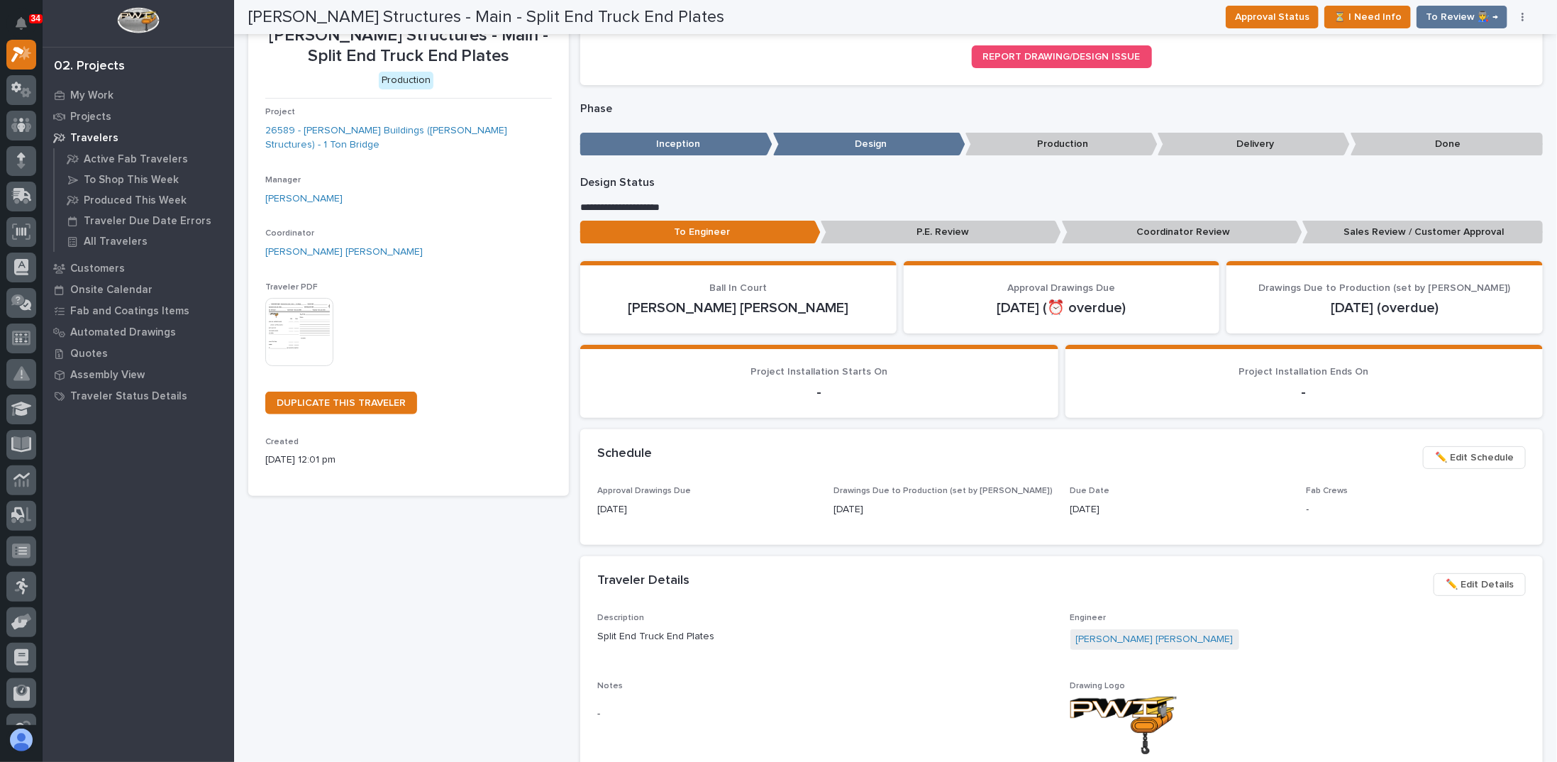
scroll to position [0, 0]
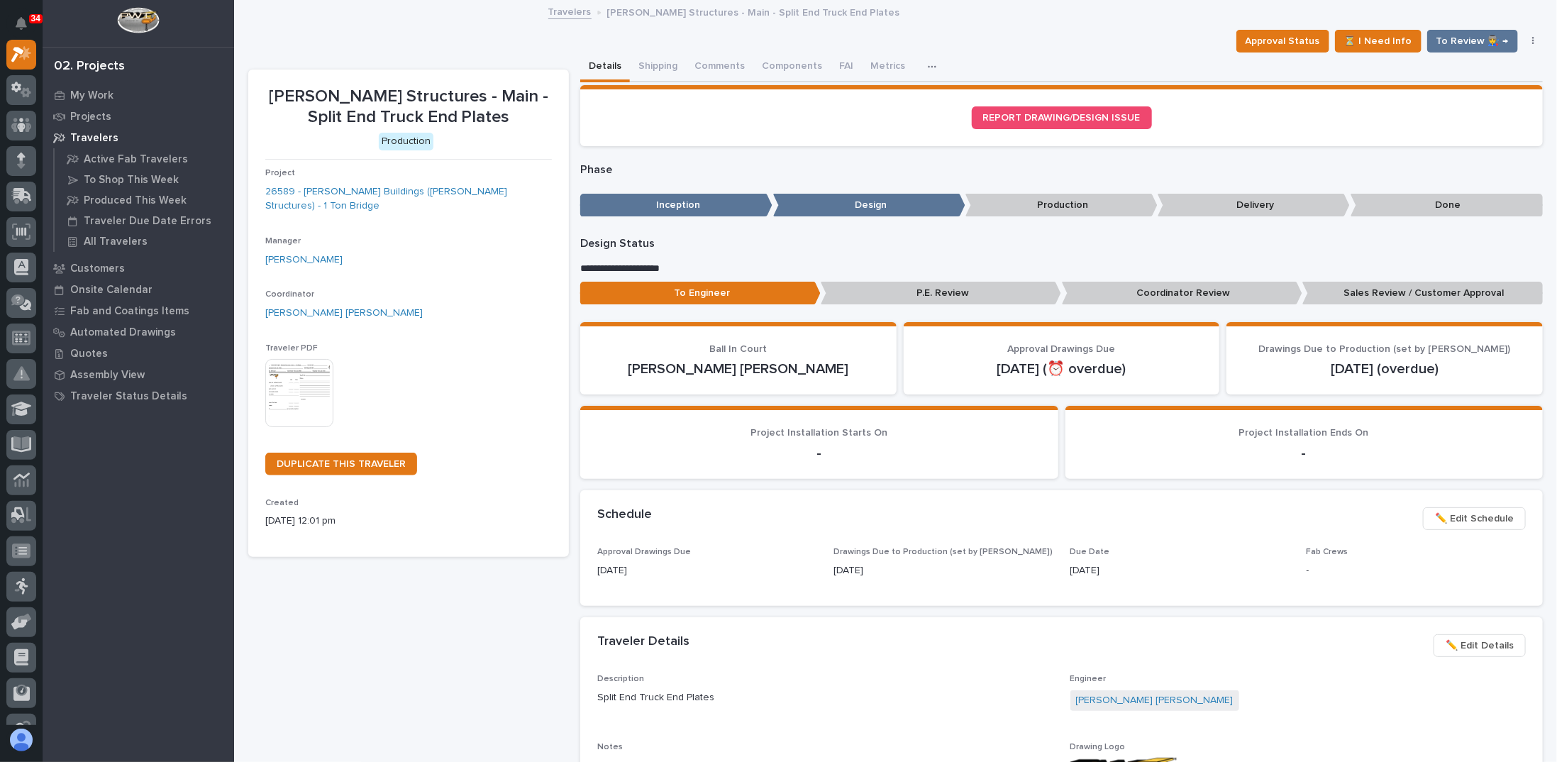
click at [303, 365] on img at bounding box center [299, 393] width 68 height 68
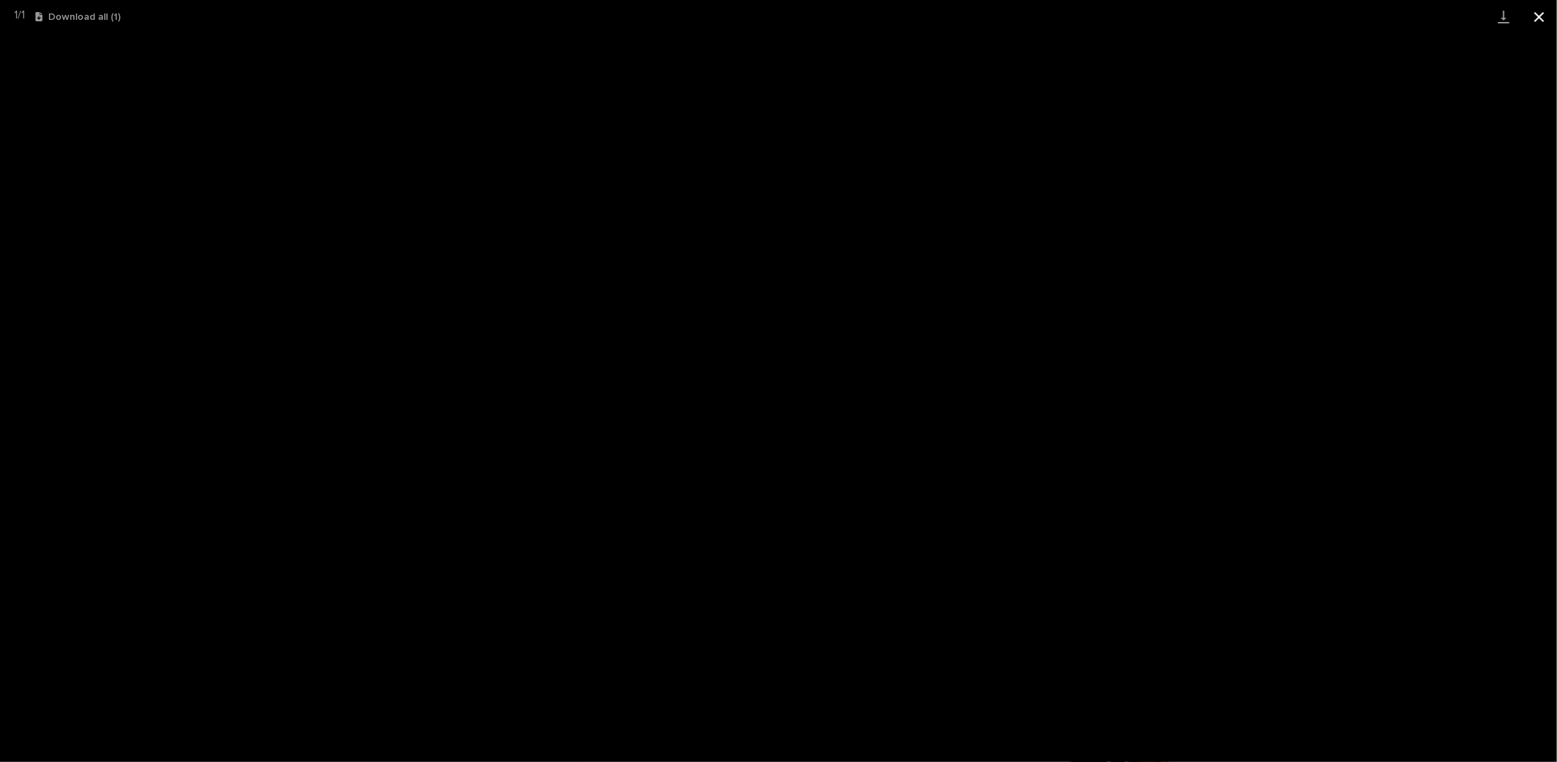
click at [1536, 15] on button "Close gallery" at bounding box center [1539, 16] width 35 height 33
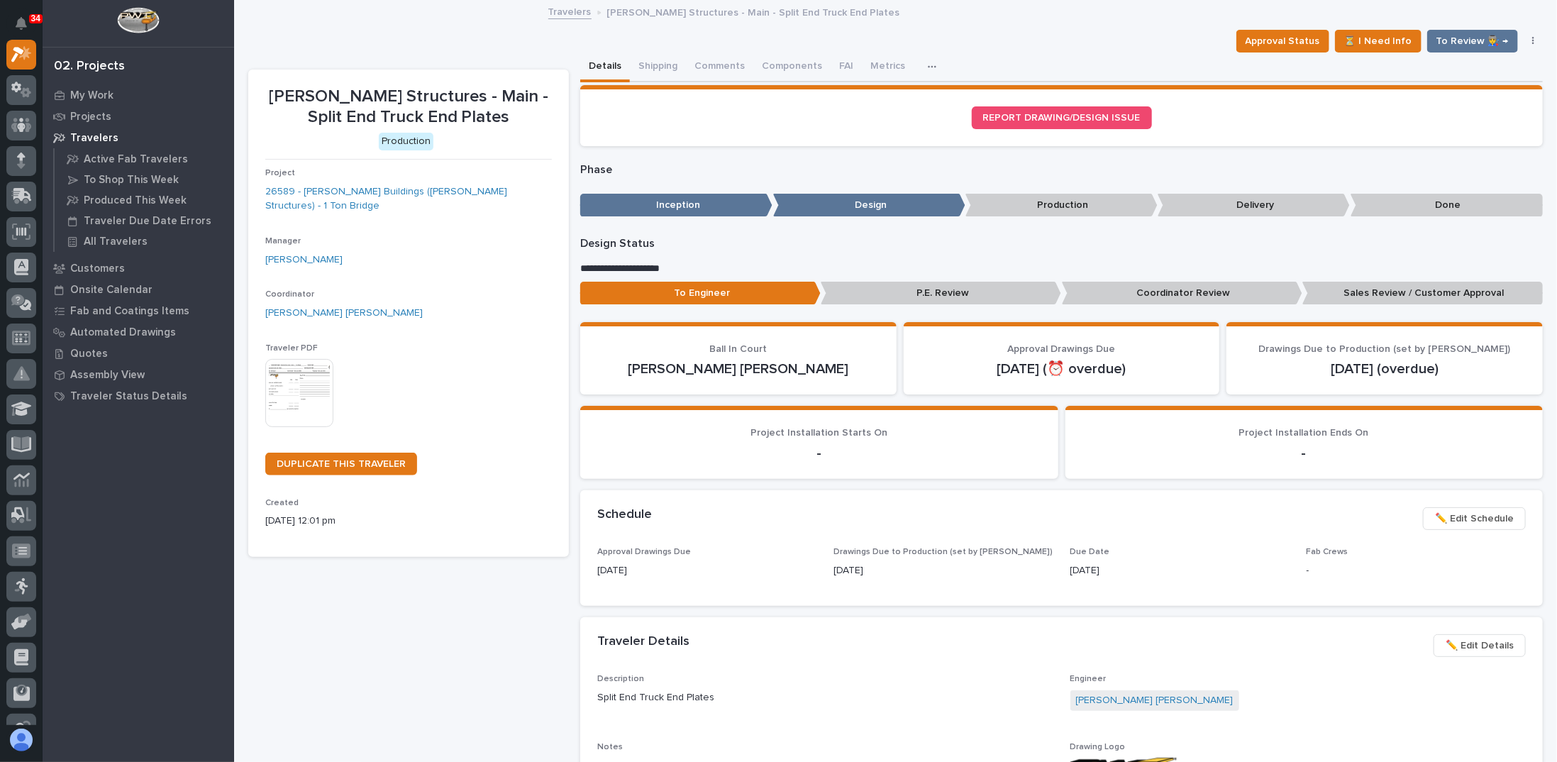
click at [780, 174] on p "Phase" at bounding box center [1061, 169] width 963 height 13
click at [458, 55] on div "**********" at bounding box center [895, 660] width 1295 height 1217
click at [836, 143] on section "REPORT DRAWING/DESIGN ISSUE" at bounding box center [1061, 115] width 963 height 61
